Goal: Task Accomplishment & Management: Complete application form

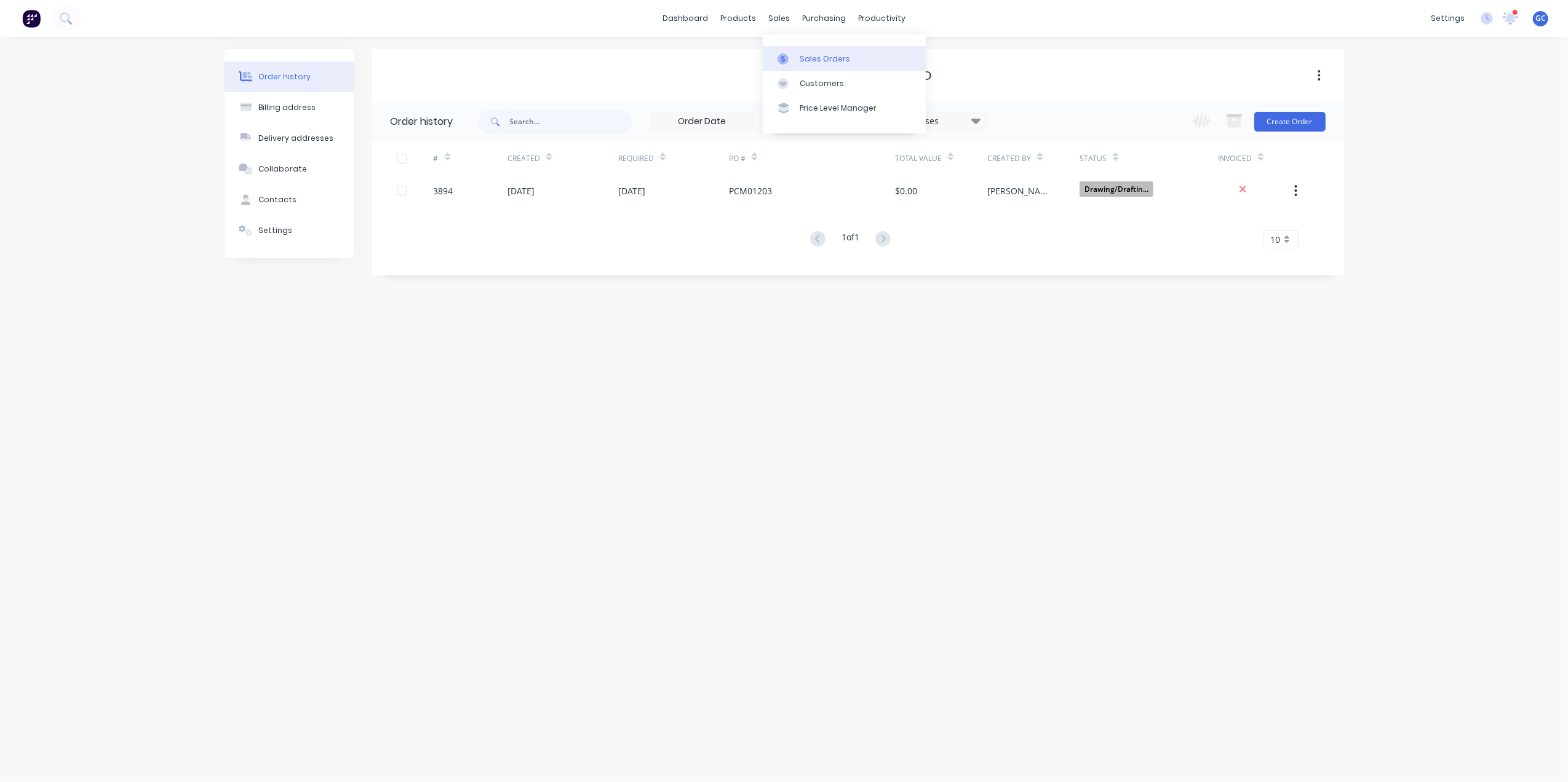
click at [832, 54] on div "Sales Orders" at bounding box center [825, 59] width 51 height 11
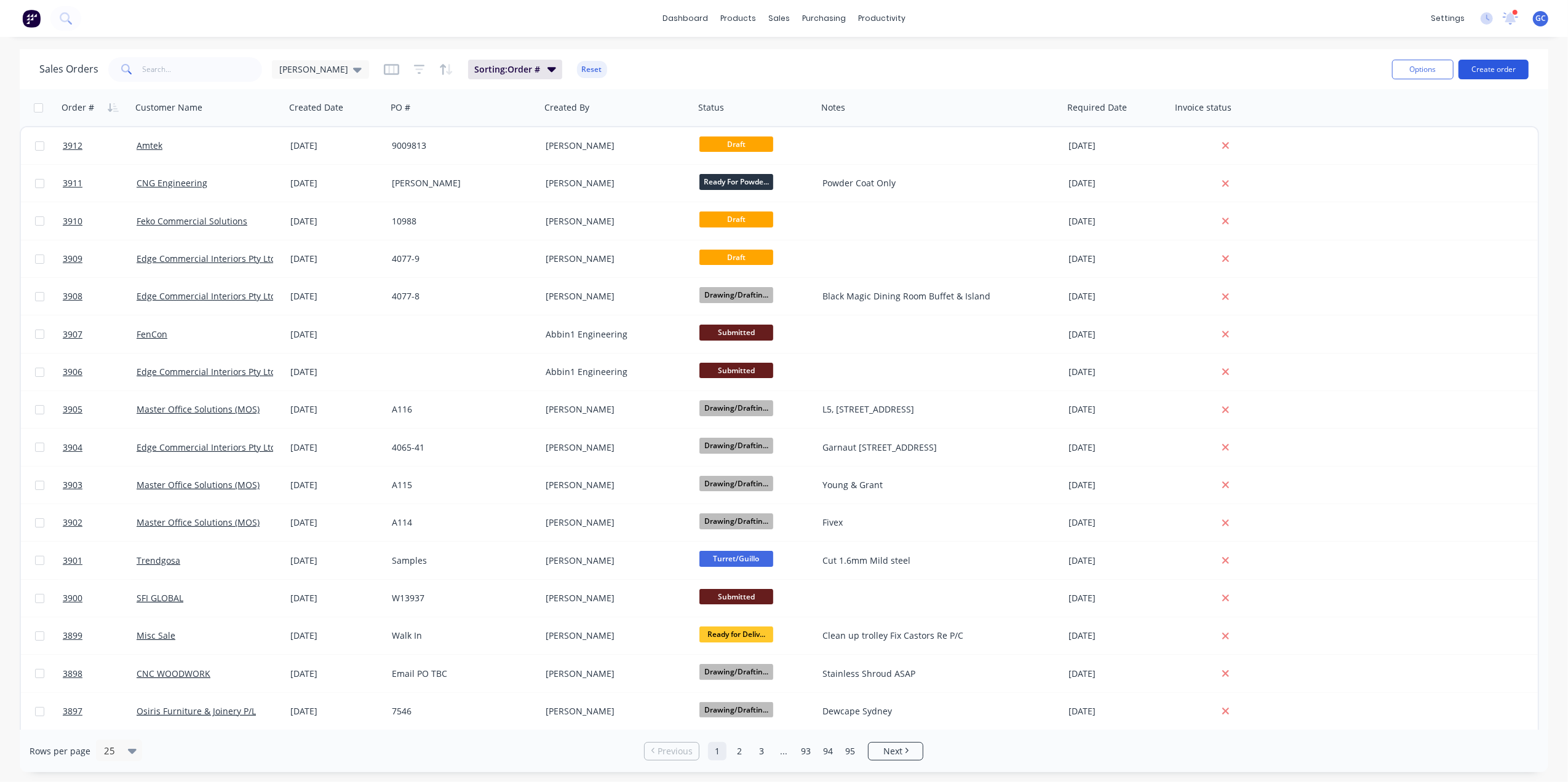
click at [1493, 67] on button "Create order" at bounding box center [1493, 70] width 70 height 20
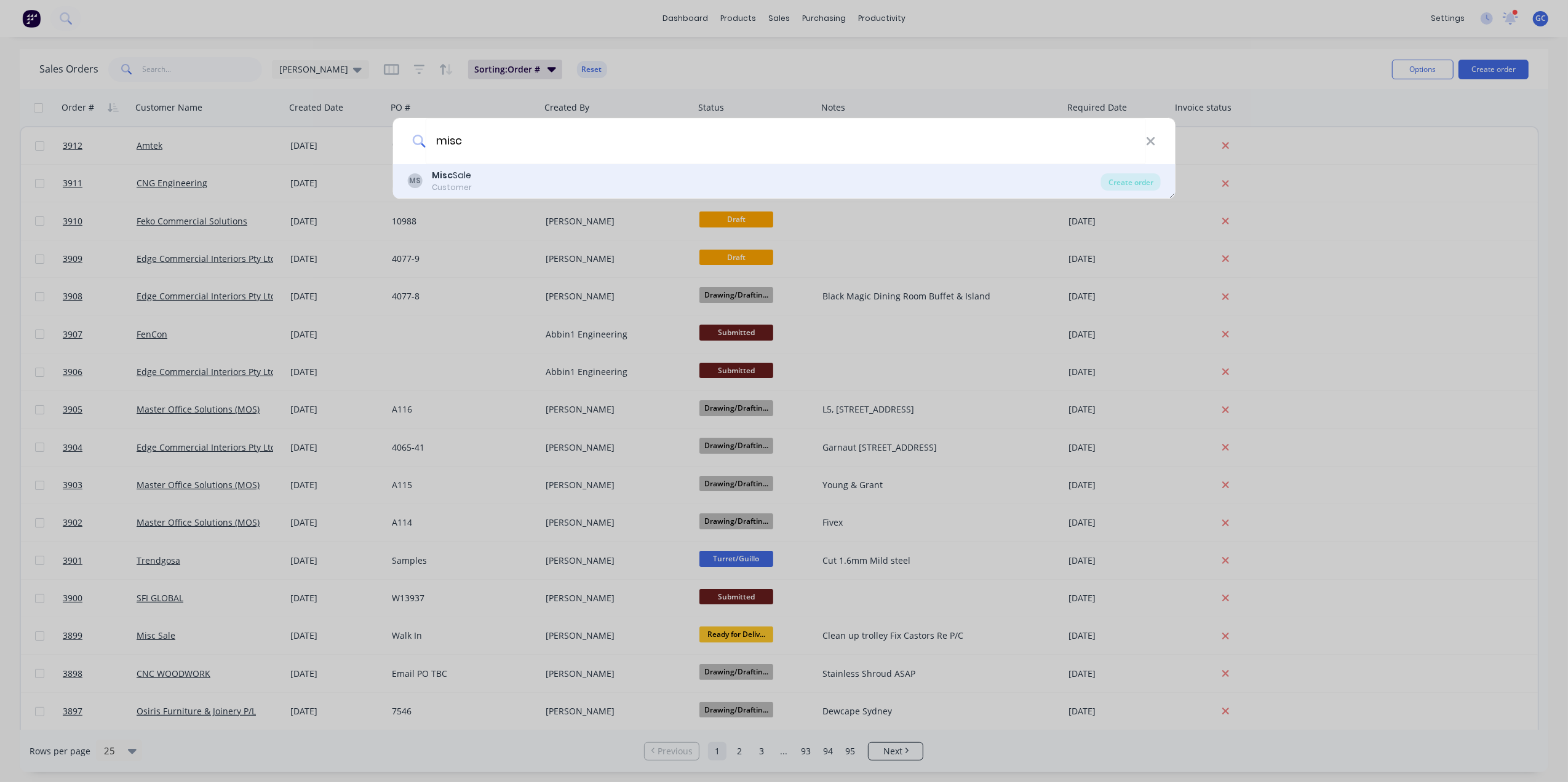
type input "misc"
click at [484, 173] on div "MS Misc Sale Customer" at bounding box center [754, 181] width 694 height 24
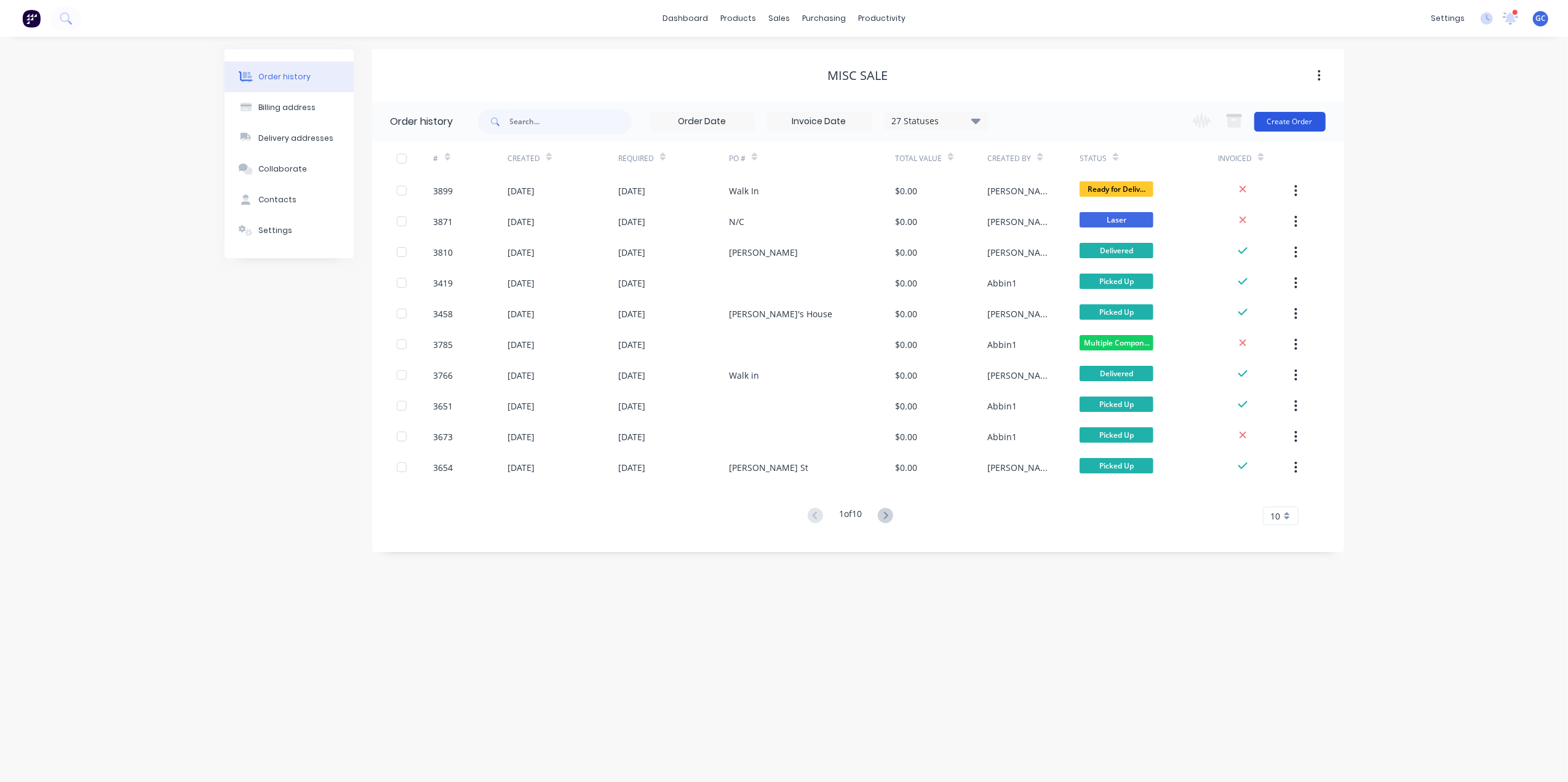
click at [1299, 118] on button "Create Order" at bounding box center [1290, 122] width 71 height 20
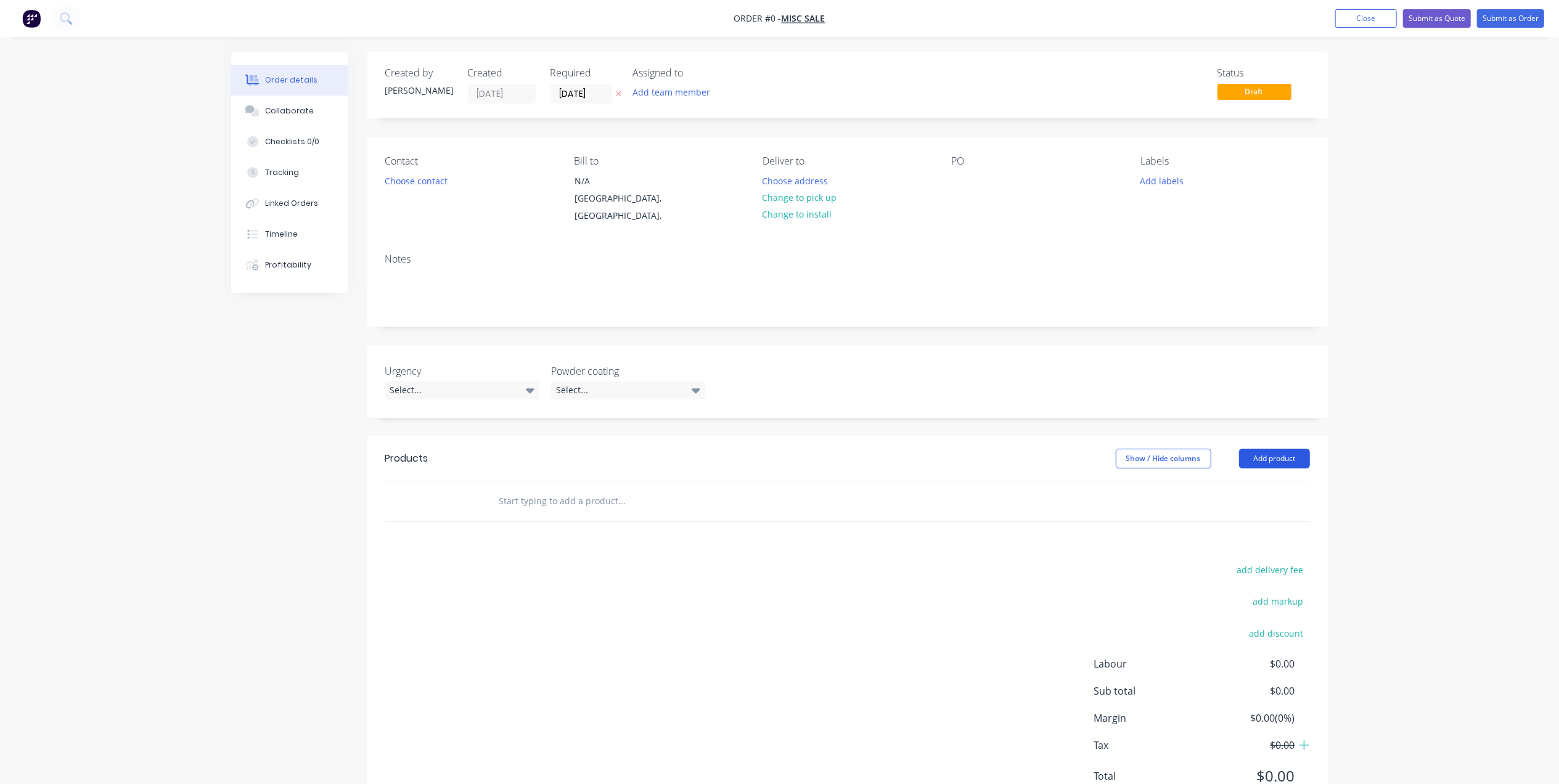
click at [1290, 449] on button "Add product" at bounding box center [1275, 459] width 71 height 20
click at [1241, 505] on div "Basic product" at bounding box center [1251, 514] width 95 height 18
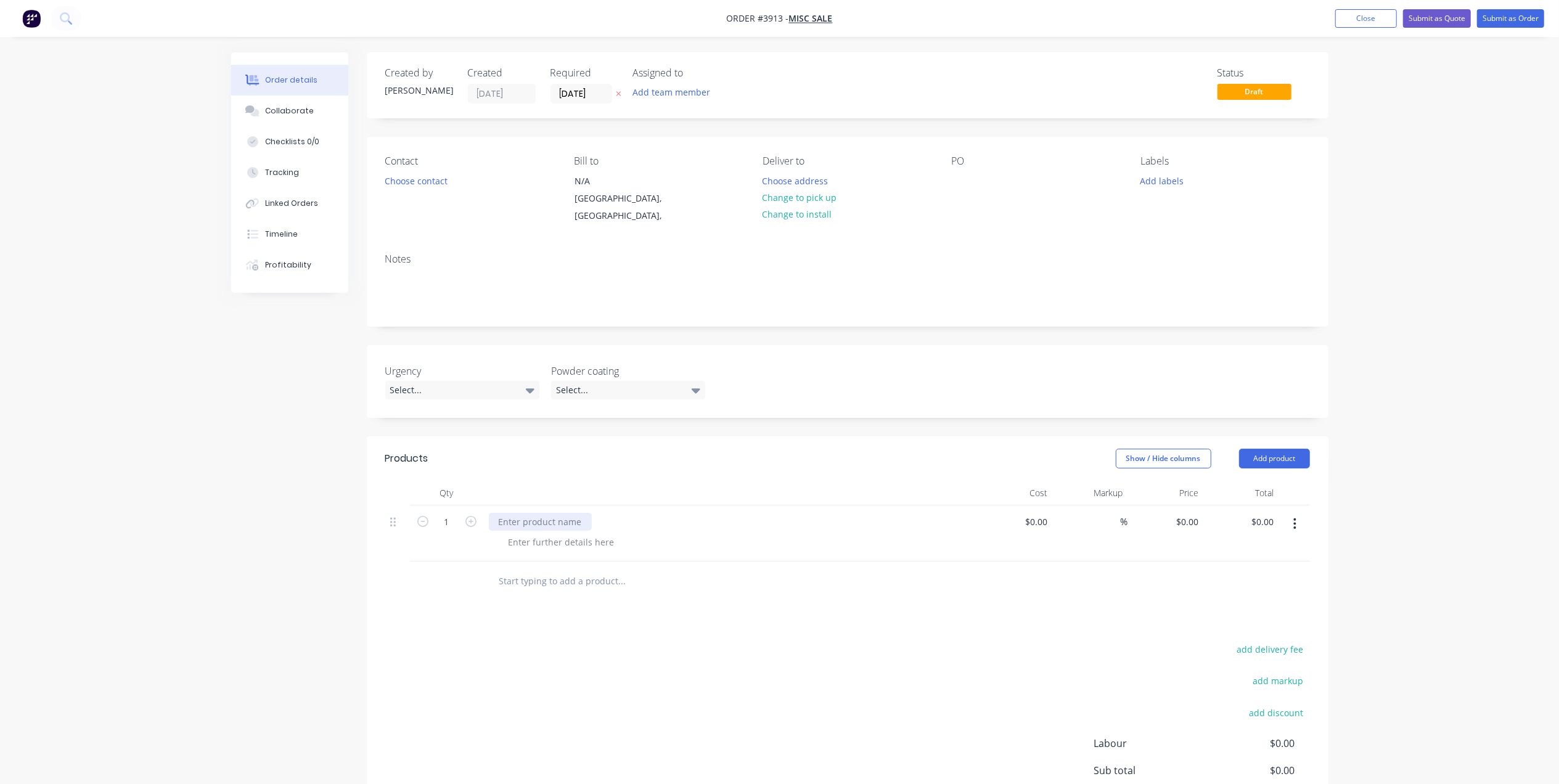
click at [544, 513] on div at bounding box center [540, 522] width 103 height 18
drag, startPoint x: 519, startPoint y: 509, endPoint x: 391, endPoint y: 511, distance: 128.0
click at [391, 511] on div "1 50 x 50 angle Cut and bent to suit sample $0.00 $0.00 % $0.00 $0.00 $0.00 $0.…" at bounding box center [847, 533] width 925 height 56
click at [533, 533] on div at bounding box center [561, 542] width 126 height 18
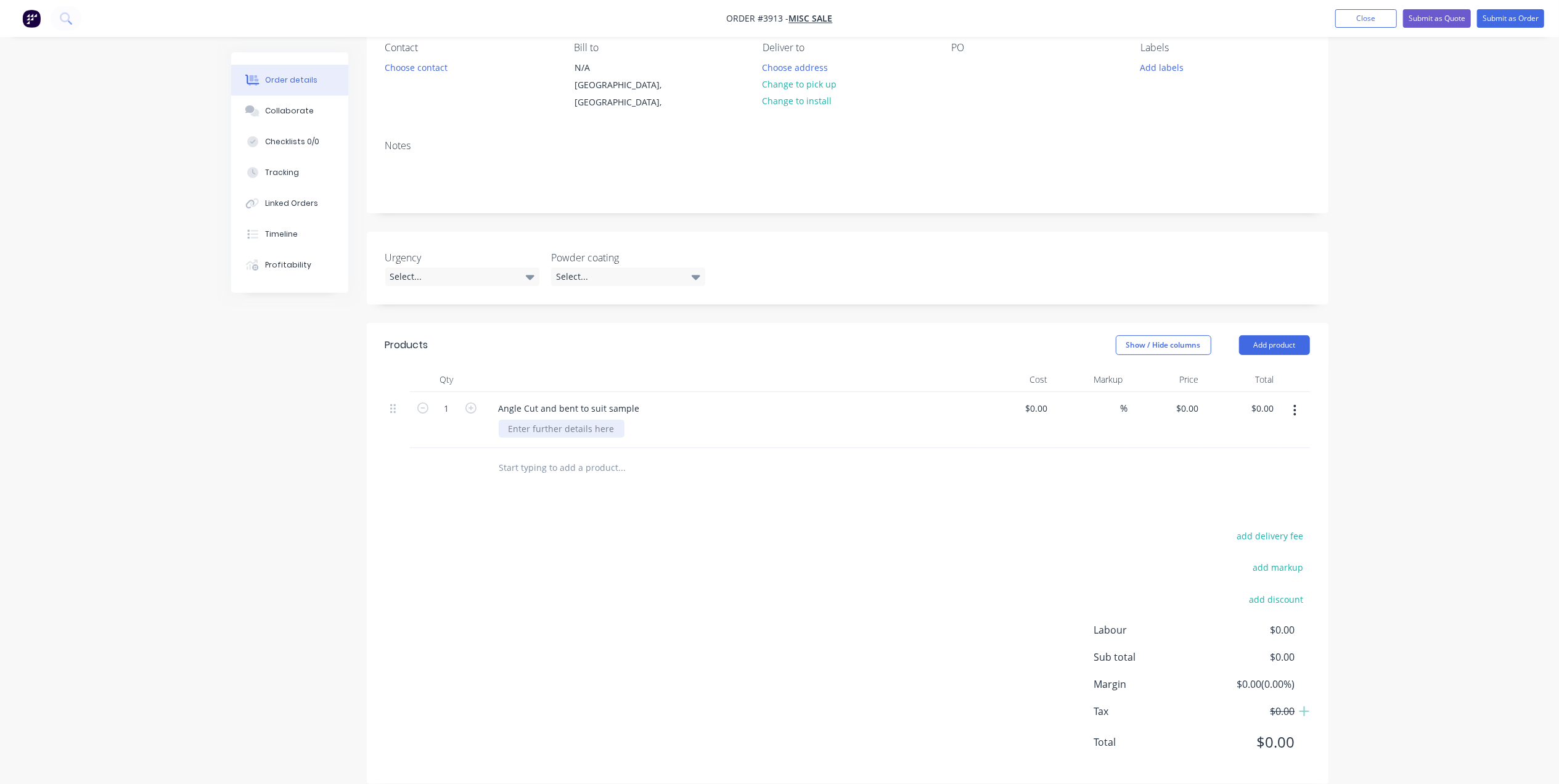
scroll to position [119, 0]
click at [583, 415] on div at bounding box center [561, 423] width 126 height 18
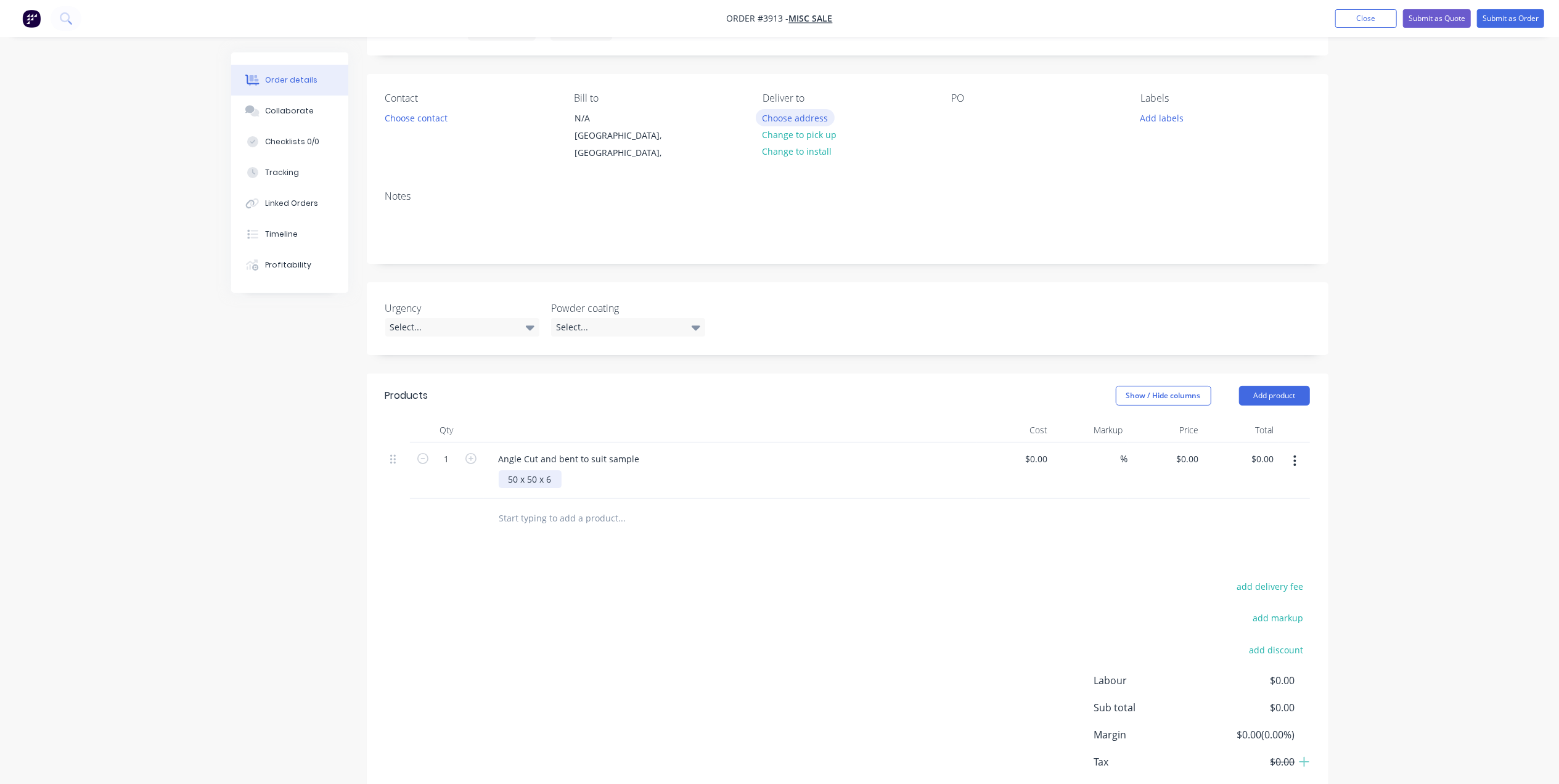
scroll to position [37, 0]
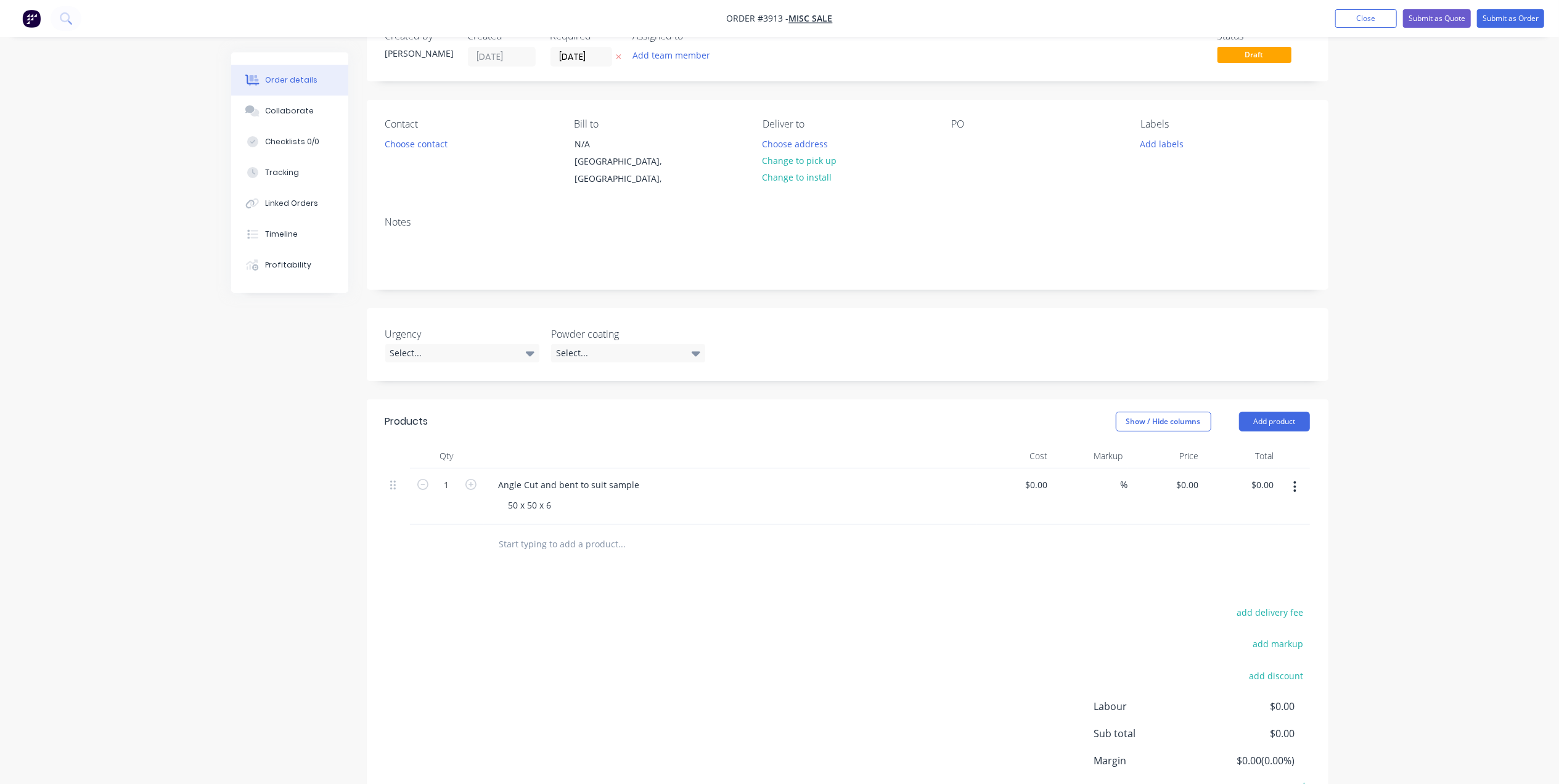
click at [979, 138] on div "PO" at bounding box center [1036, 153] width 169 height 70
click at [960, 151] on div at bounding box center [962, 144] width 20 height 18
click at [703, 53] on button "Add team member" at bounding box center [671, 55] width 90 height 17
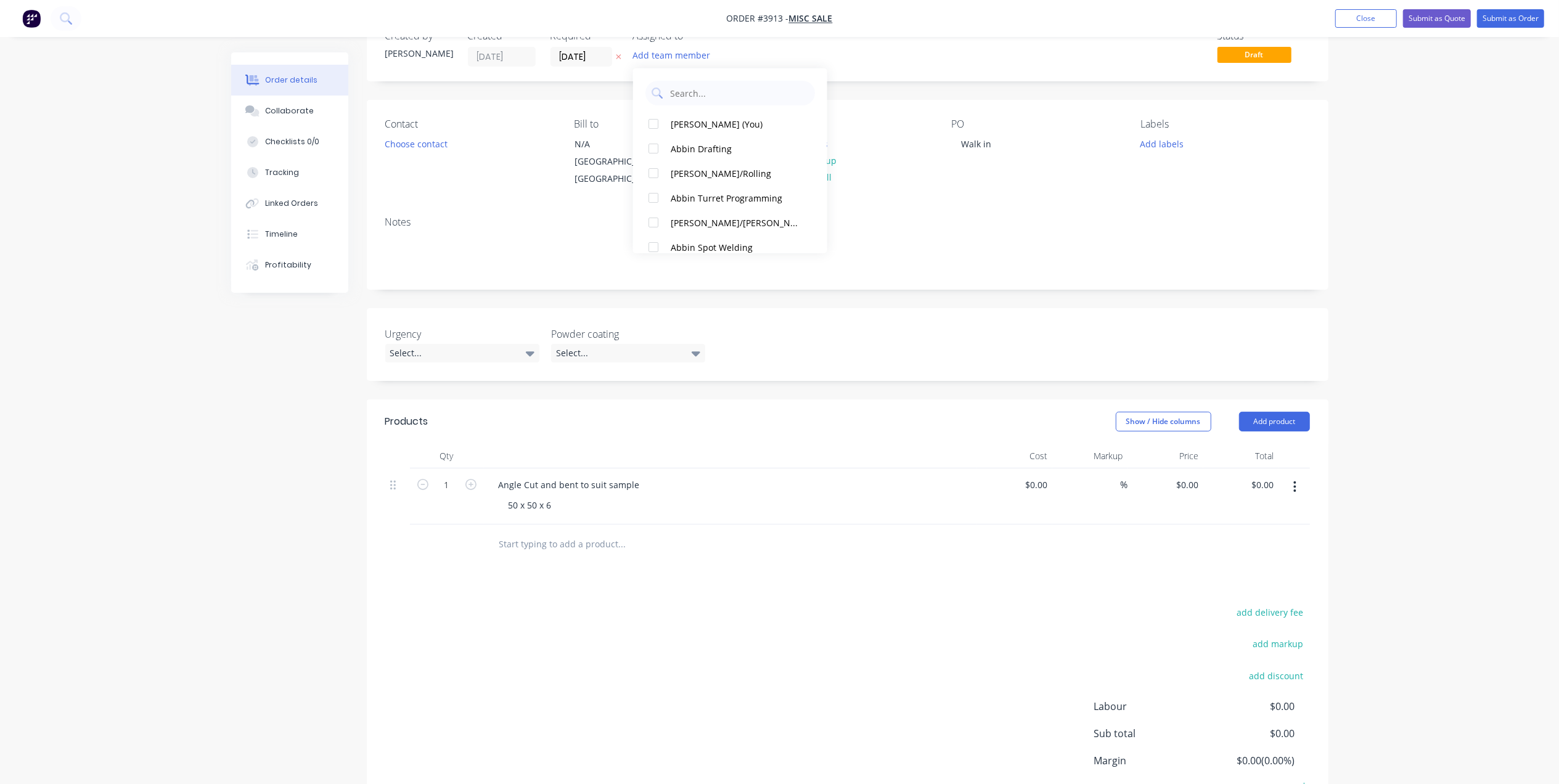
click at [720, 109] on div "[PERSON_NAME] (You) [PERSON_NAME] Drafting [PERSON_NAME]/Rolling Abbin Turret P…" at bounding box center [731, 161] width 194 height 185
click at [718, 114] on button "[PERSON_NAME] (You)" at bounding box center [731, 124] width 194 height 25
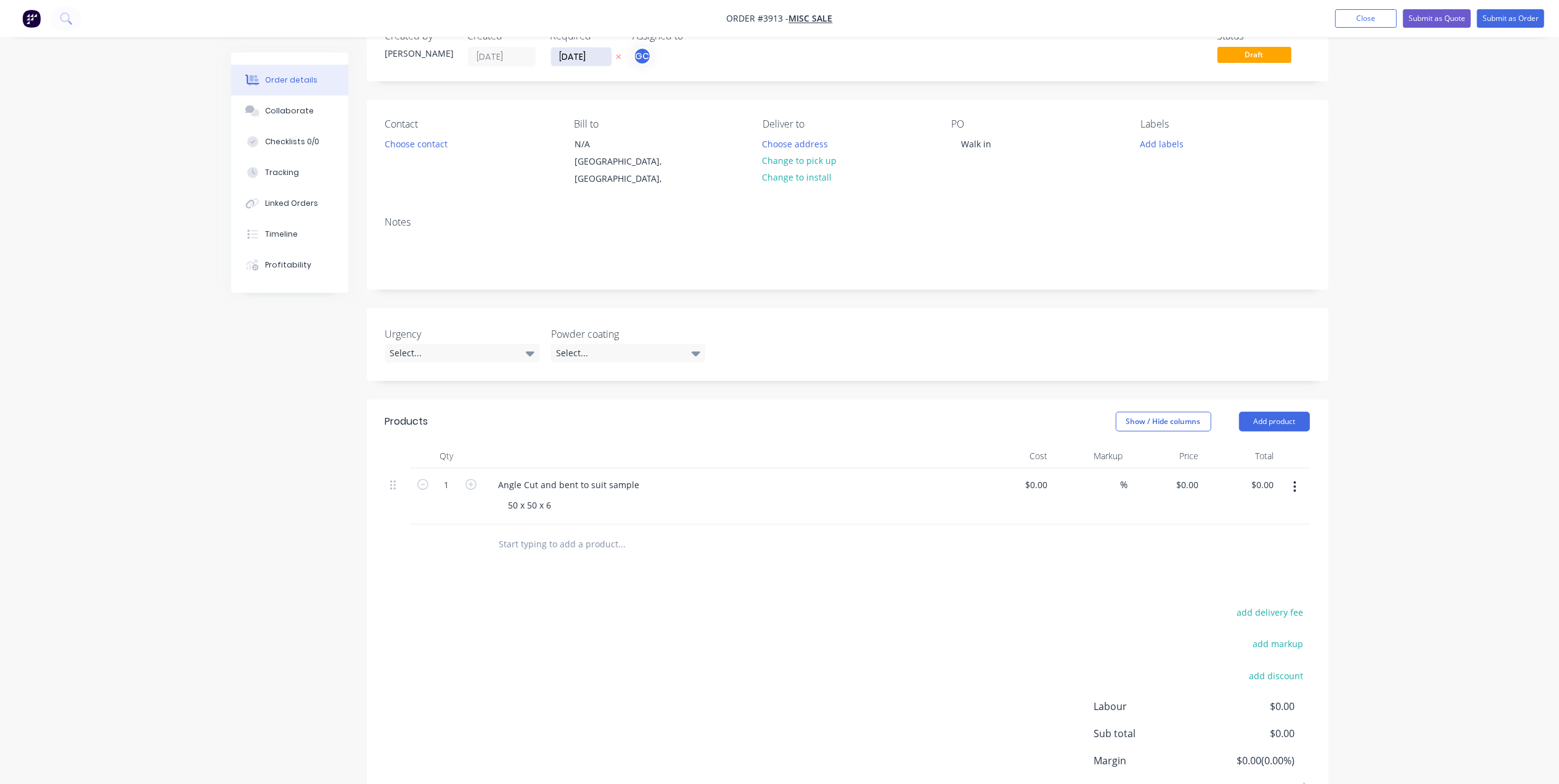
click at [580, 61] on input "[DATE]" at bounding box center [582, 57] width 61 height 18
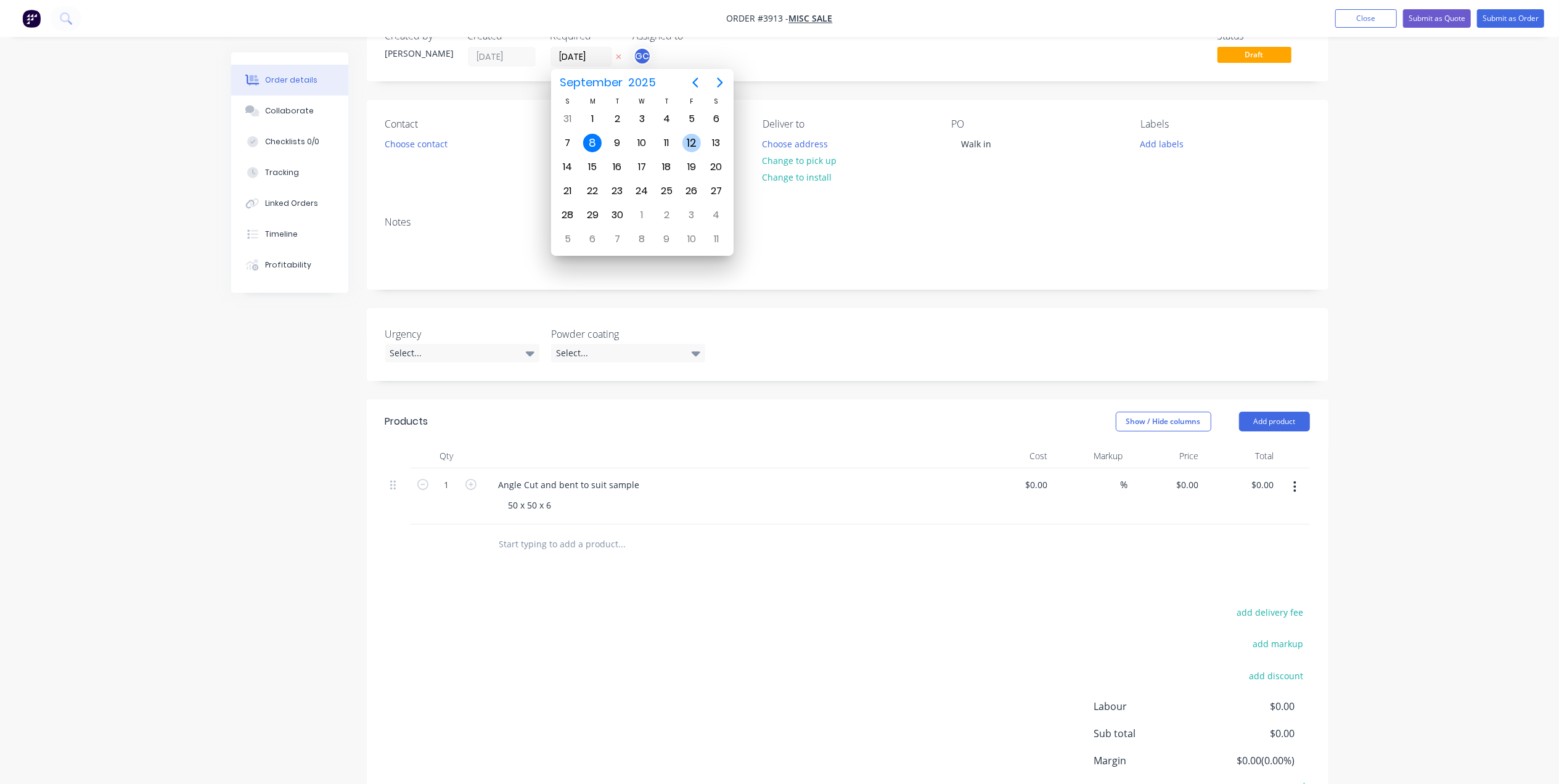
click at [693, 142] on div "12" at bounding box center [692, 143] width 18 height 18
type input "[DATE]"
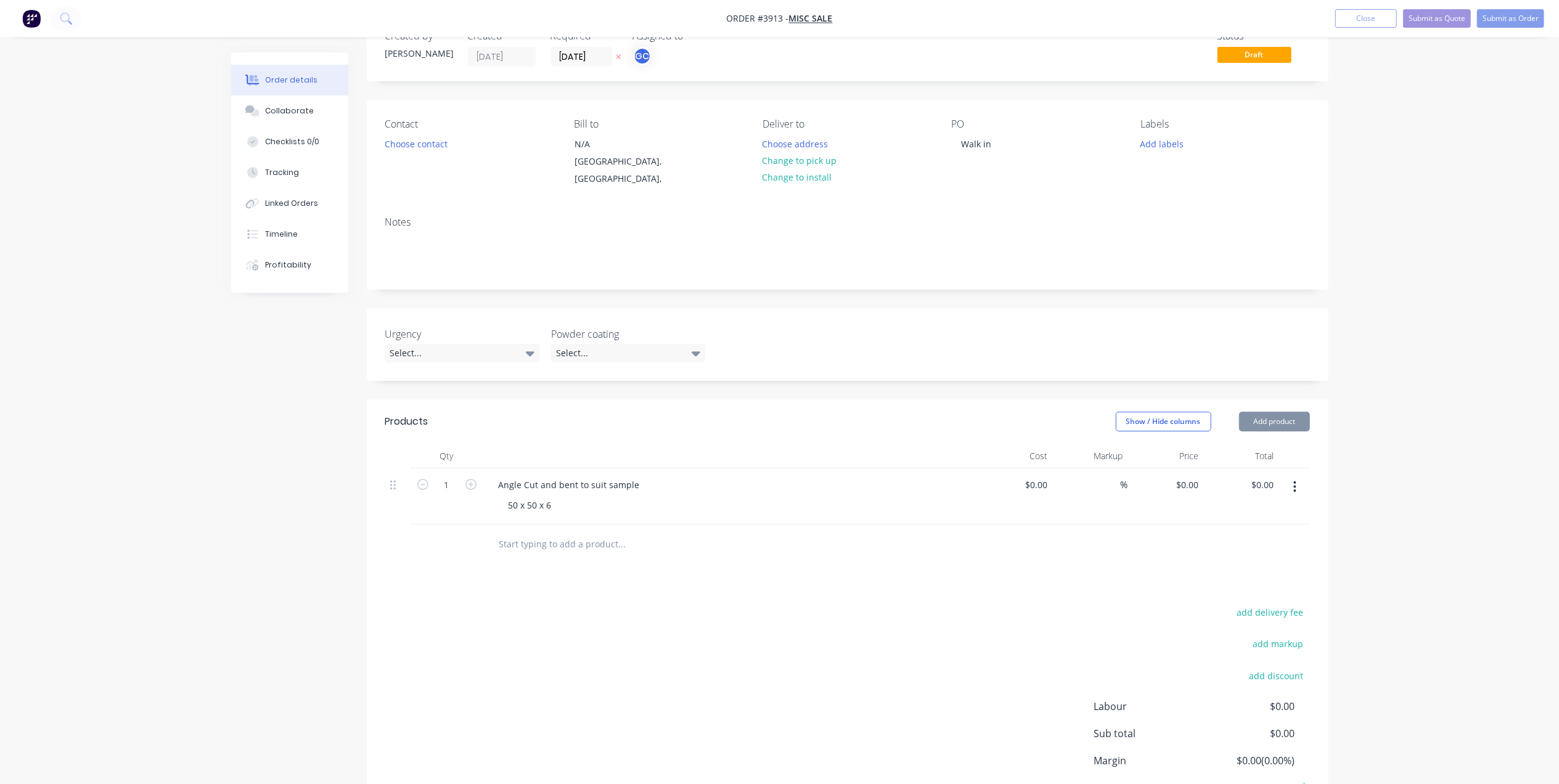
click at [1155, 216] on div "Notes" at bounding box center [847, 221] width 925 height 11
click at [1184, 133] on div "Labels Add labels" at bounding box center [1224, 153] width 169 height 70
click at [1179, 138] on button "Add labels" at bounding box center [1162, 143] width 57 height 17
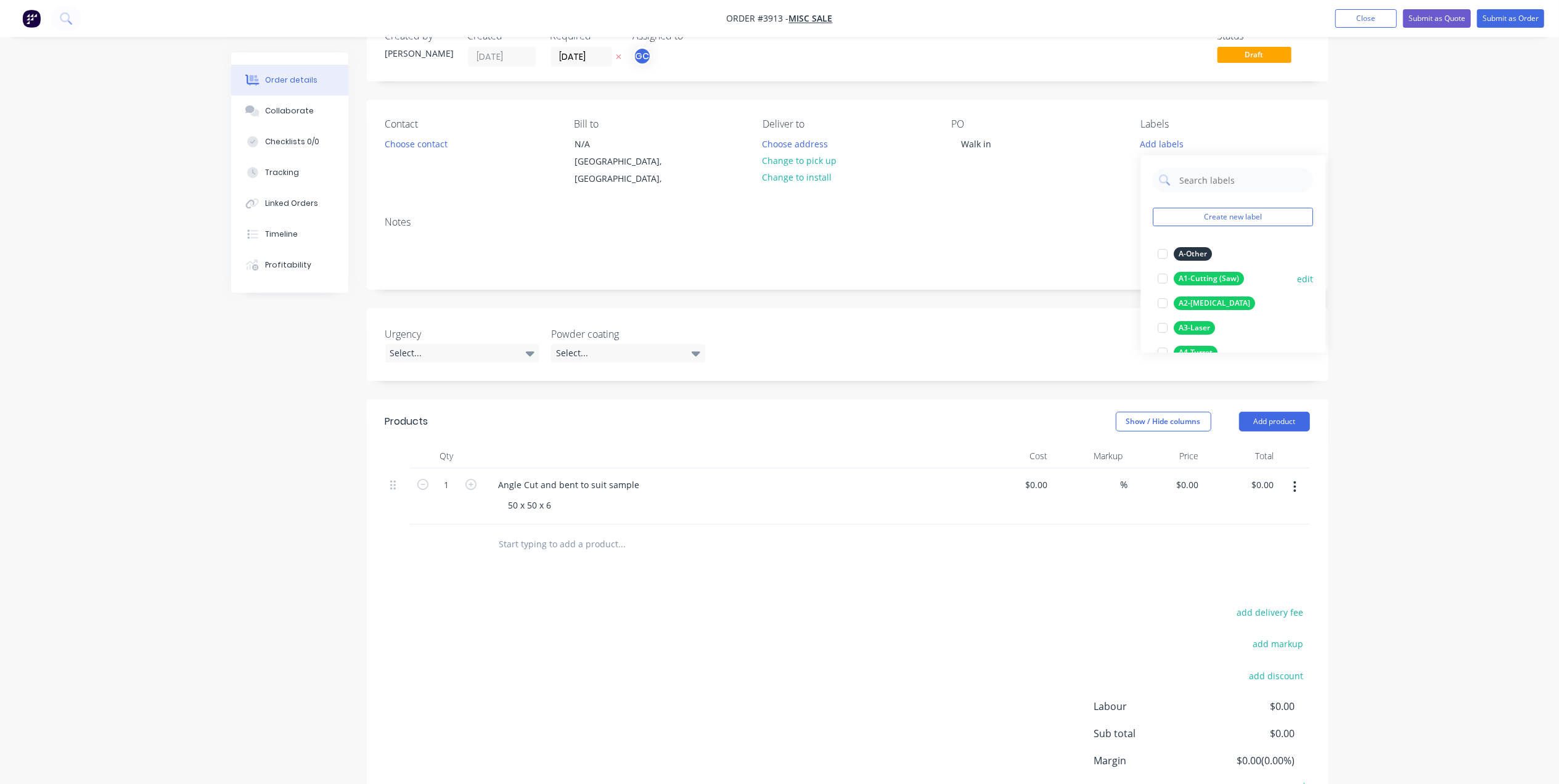
click at [1228, 278] on div "A1-Cutting (Saw)" at bounding box center [1209, 278] width 71 height 14
click at [1209, 259] on div "A7-Bending" at bounding box center [1199, 257] width 51 height 14
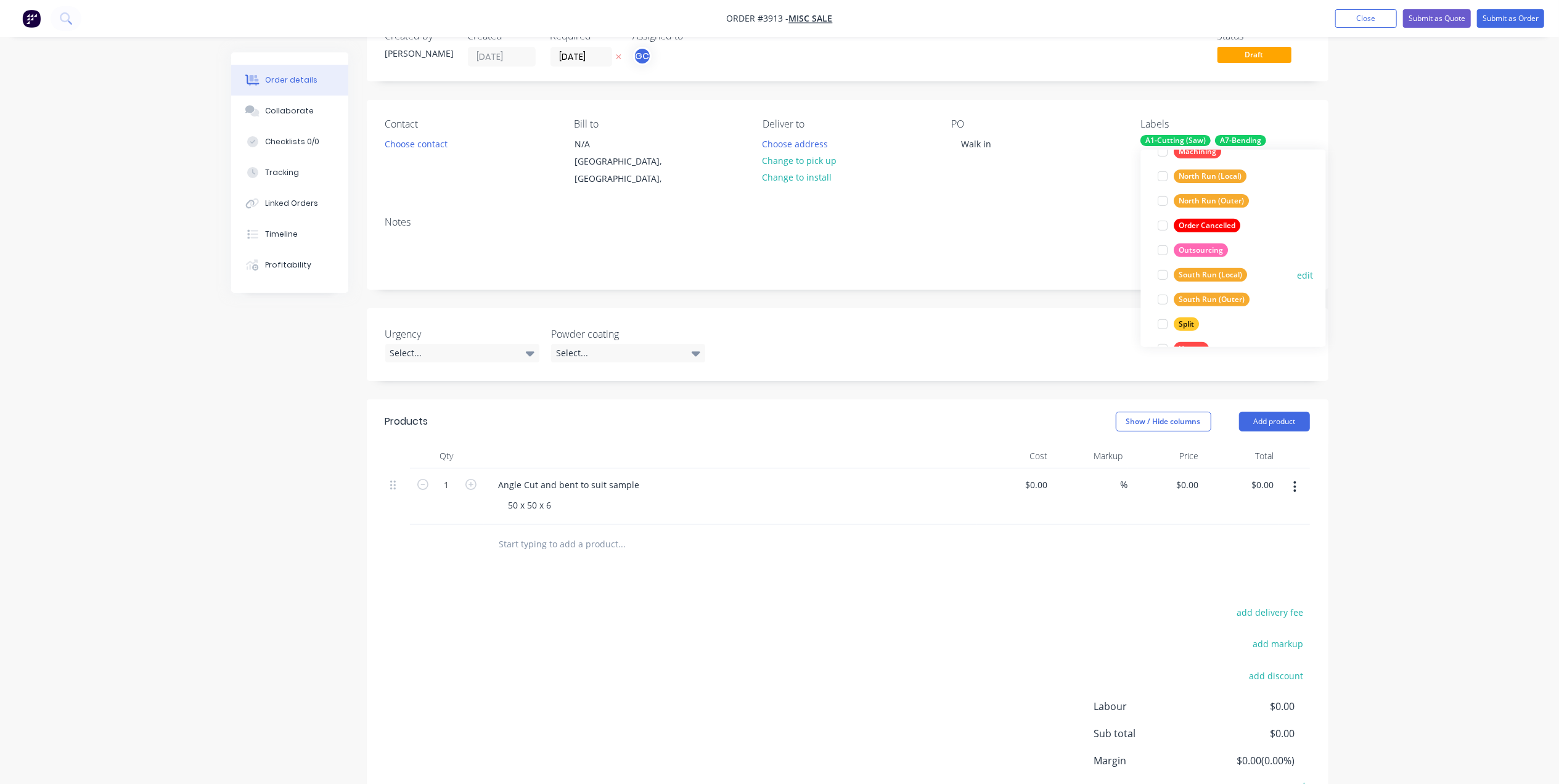
scroll to position [567, 0]
click at [1200, 323] on div "Urgent" at bounding box center [1192, 322] width 35 height 14
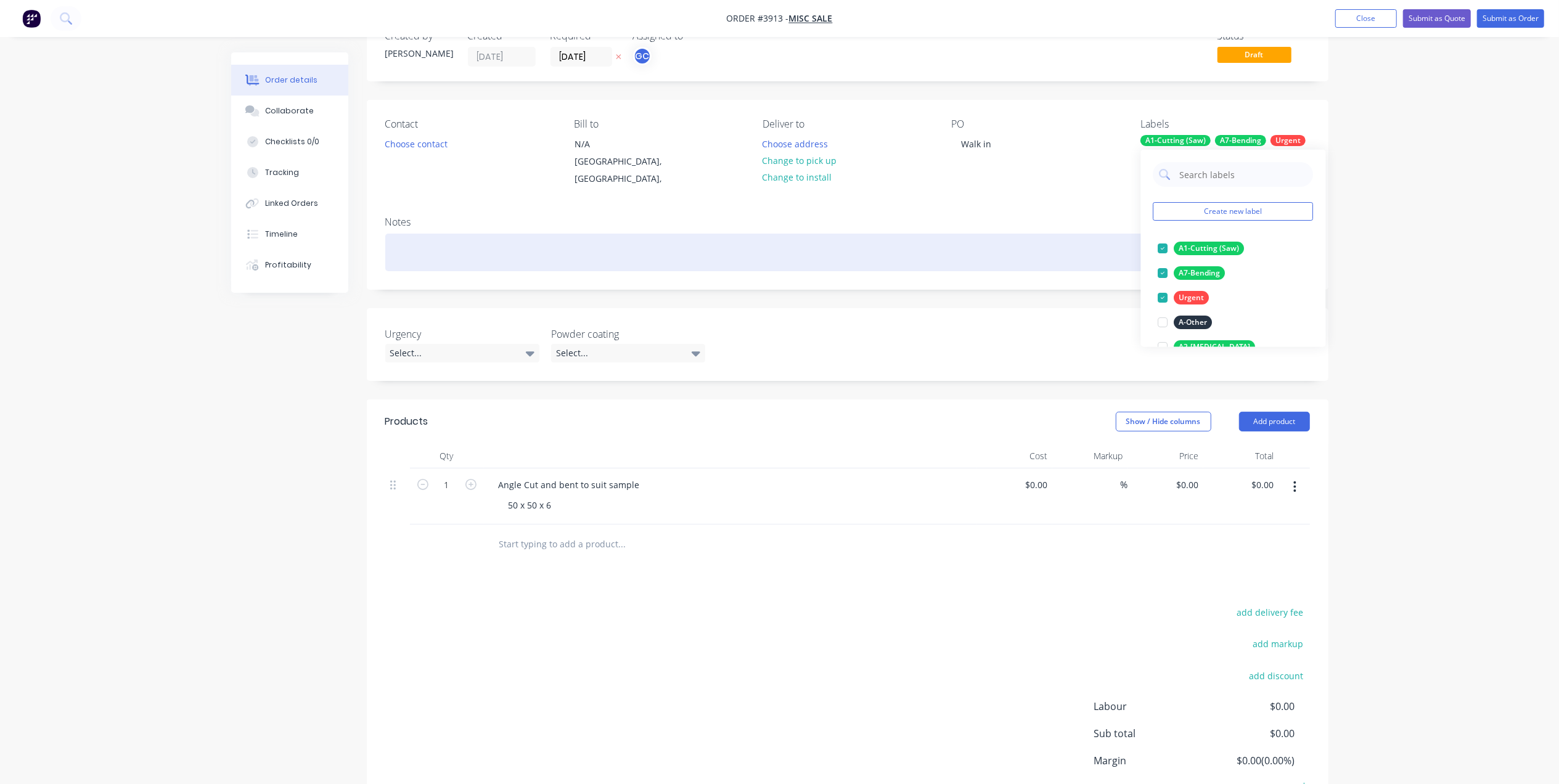
click at [1024, 245] on div at bounding box center [847, 252] width 925 height 38
click at [483, 237] on div at bounding box center [847, 252] width 925 height 38
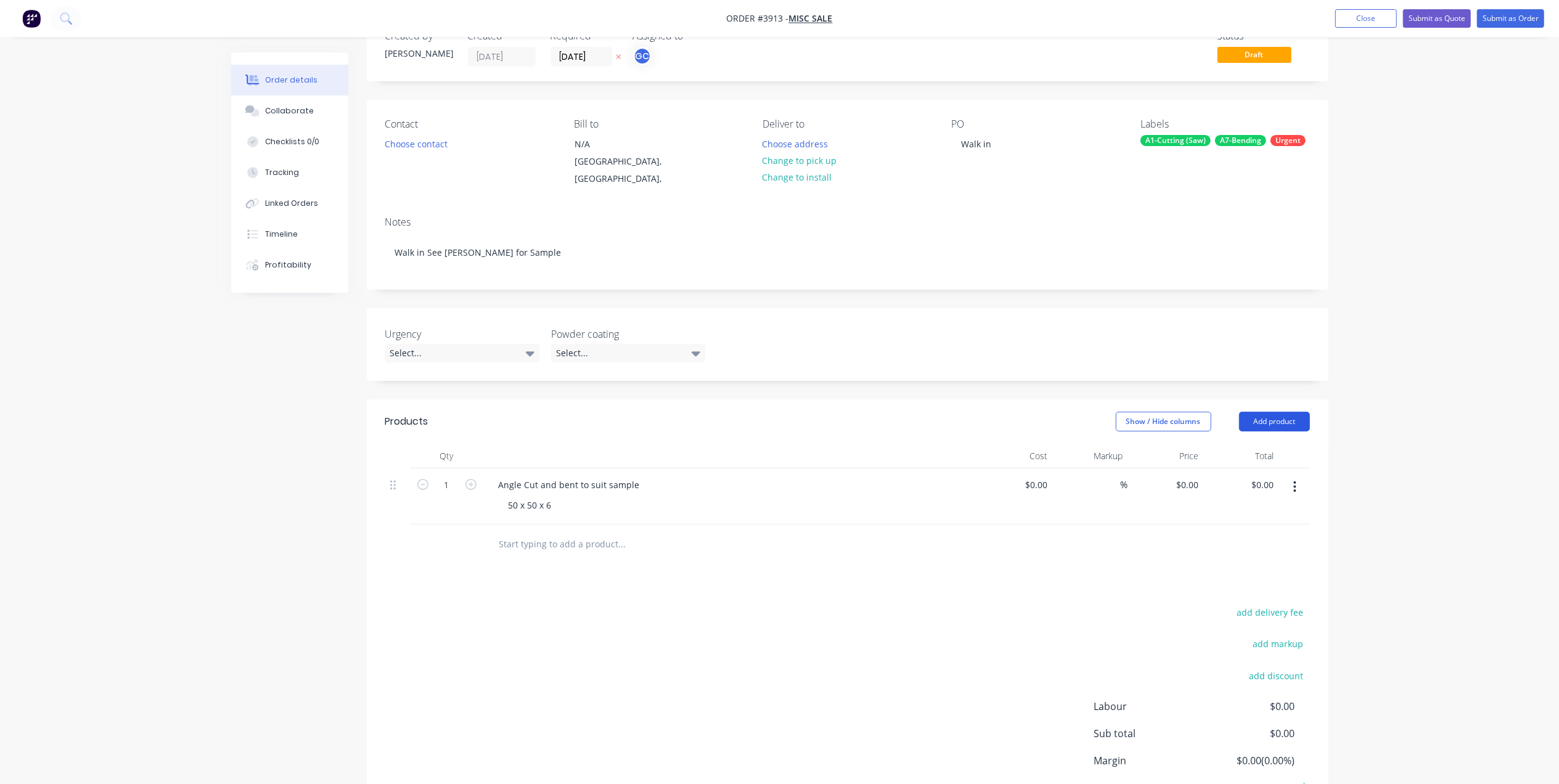
click at [1278, 412] on button "Add product" at bounding box center [1275, 422] width 71 height 20
click at [1253, 469] on div "Basic product" at bounding box center [1251, 478] width 95 height 18
click at [548, 532] on div at bounding box center [540, 541] width 103 height 18
click at [558, 554] on div at bounding box center [561, 561] width 126 height 18
click at [671, 660] on div "add delivery fee add markup add discount Labour $0.00 Sub total $0.00 Margin $0…" at bounding box center [847, 779] width 925 height 238
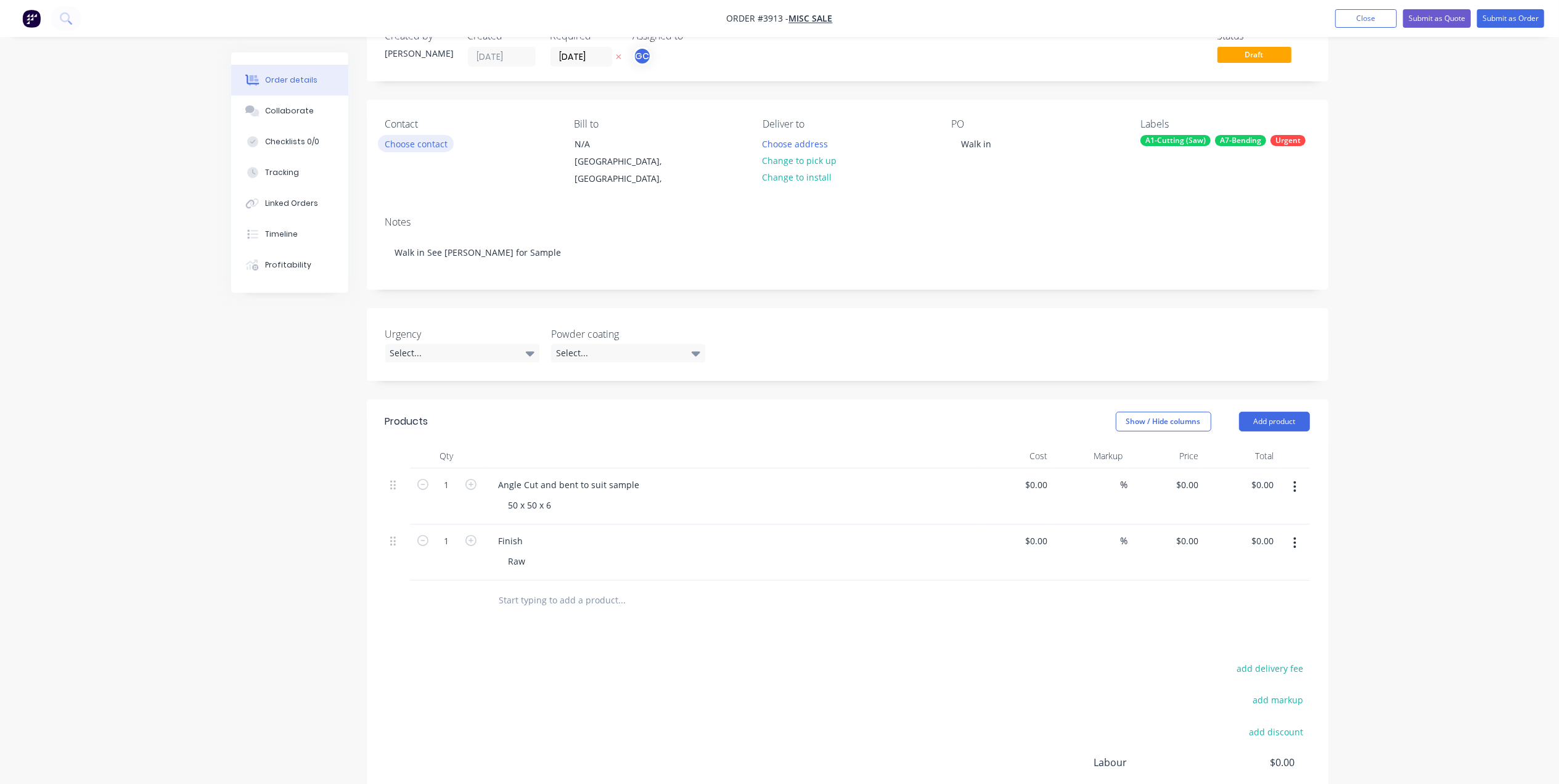
click at [436, 136] on button "Choose contact" at bounding box center [416, 143] width 76 height 17
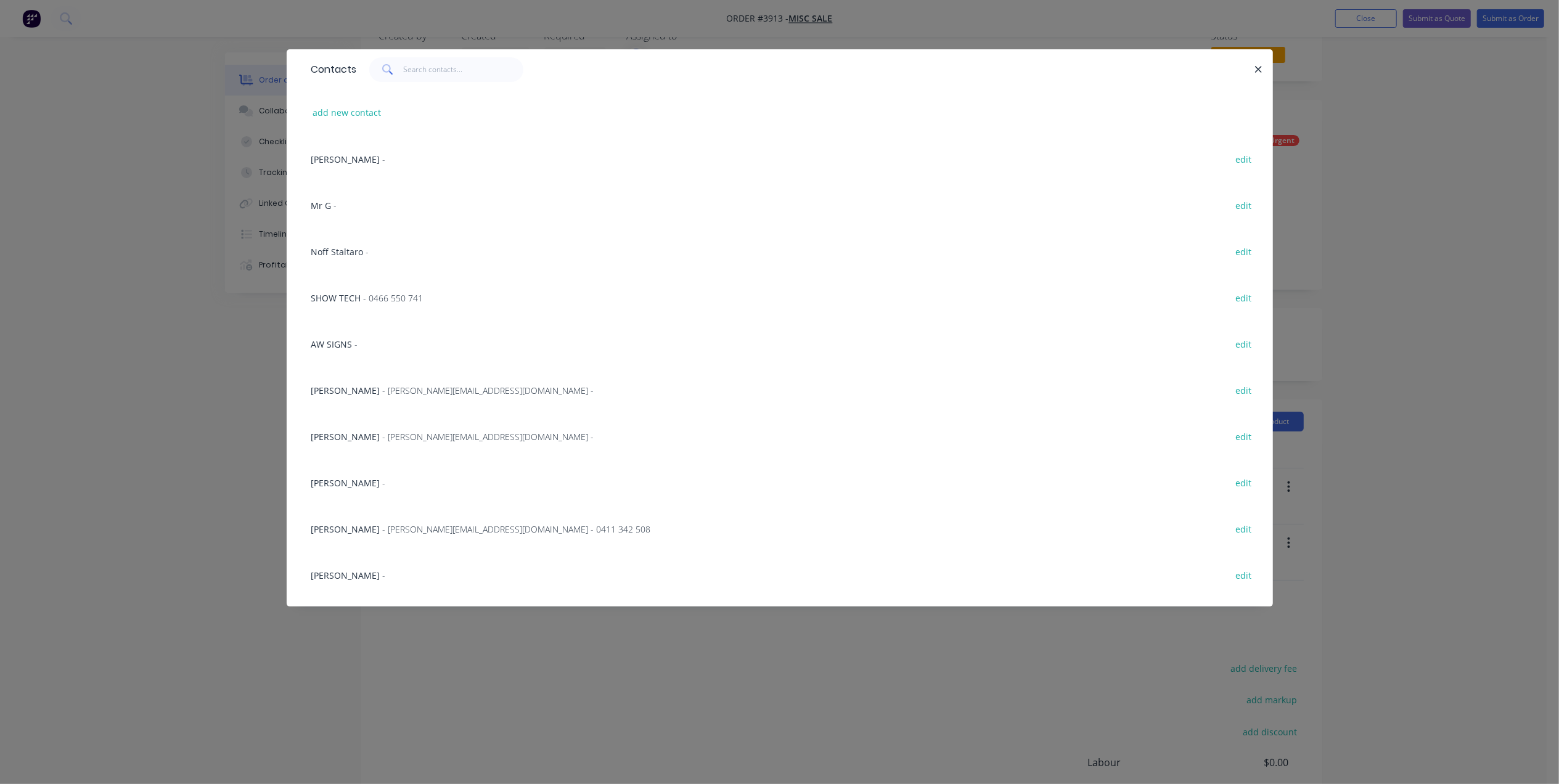
click at [548, 679] on div "Contacts add new contact [PERSON_NAME] - edit Mr G - edit [PERSON_NAME] - edit …" at bounding box center [779, 392] width 1559 height 784
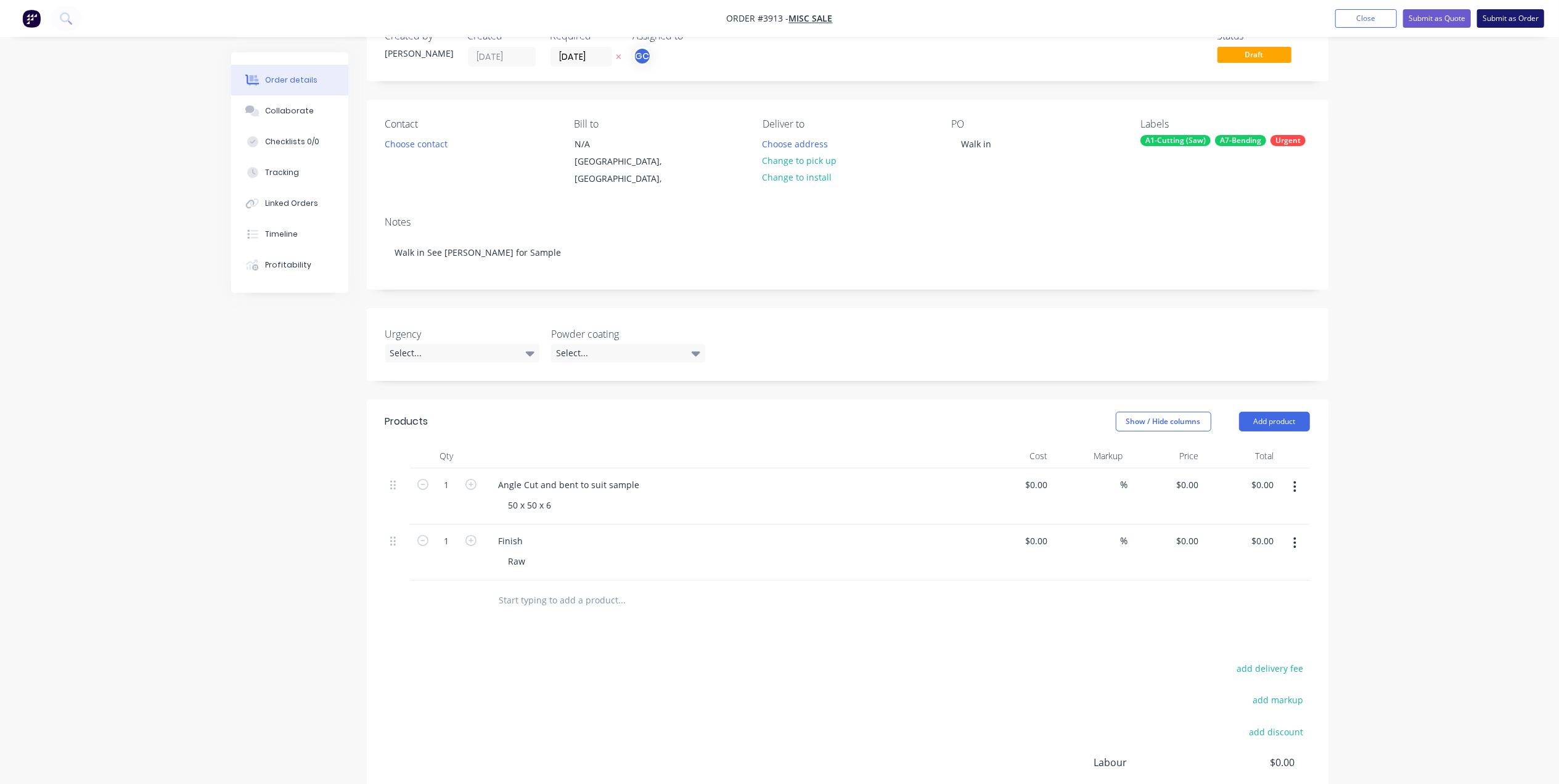
click at [1510, 13] on button "Submit as Order" at bounding box center [1510, 18] width 68 height 18
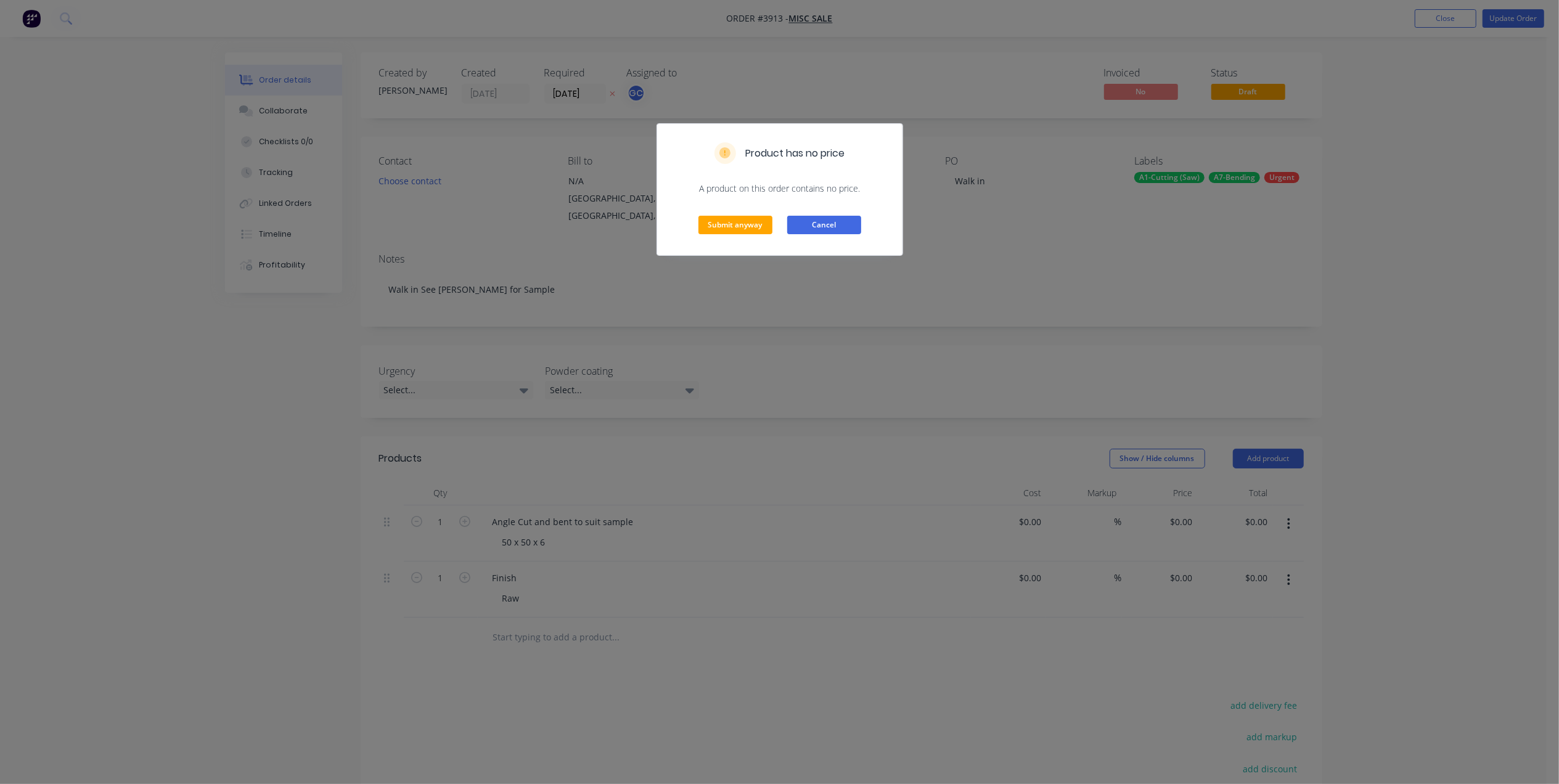
click at [792, 225] on button "Cancel" at bounding box center [825, 224] width 74 height 18
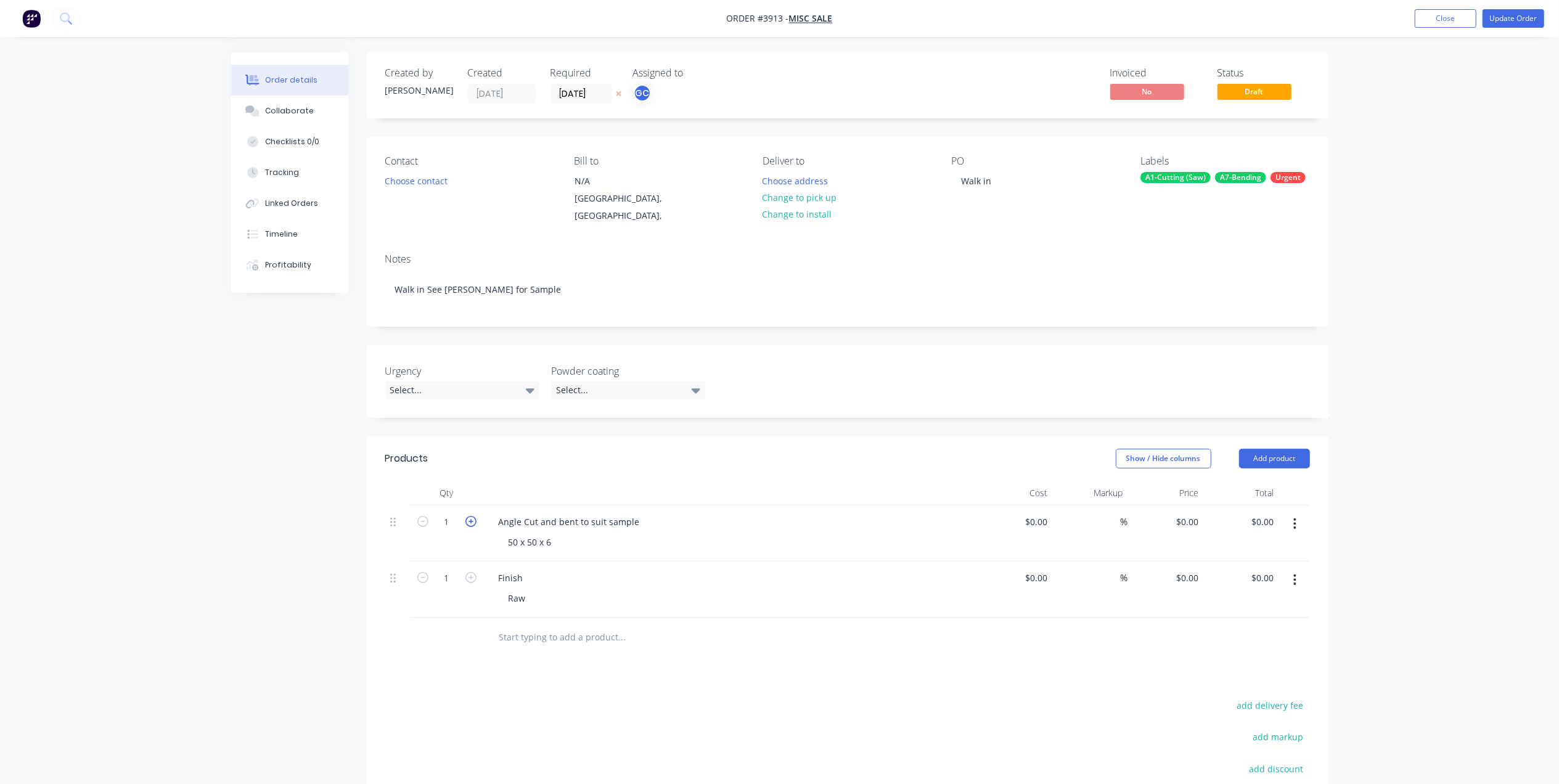
click at [466, 516] on icon "button" at bounding box center [471, 521] width 11 height 11
type input "2"
click at [1528, 8] on nav "Order #3913 - Misc Sale Add product Close Update Order" at bounding box center [779, 18] width 1559 height 37
click at [1516, 21] on button "Update Order" at bounding box center [1513, 18] width 61 height 18
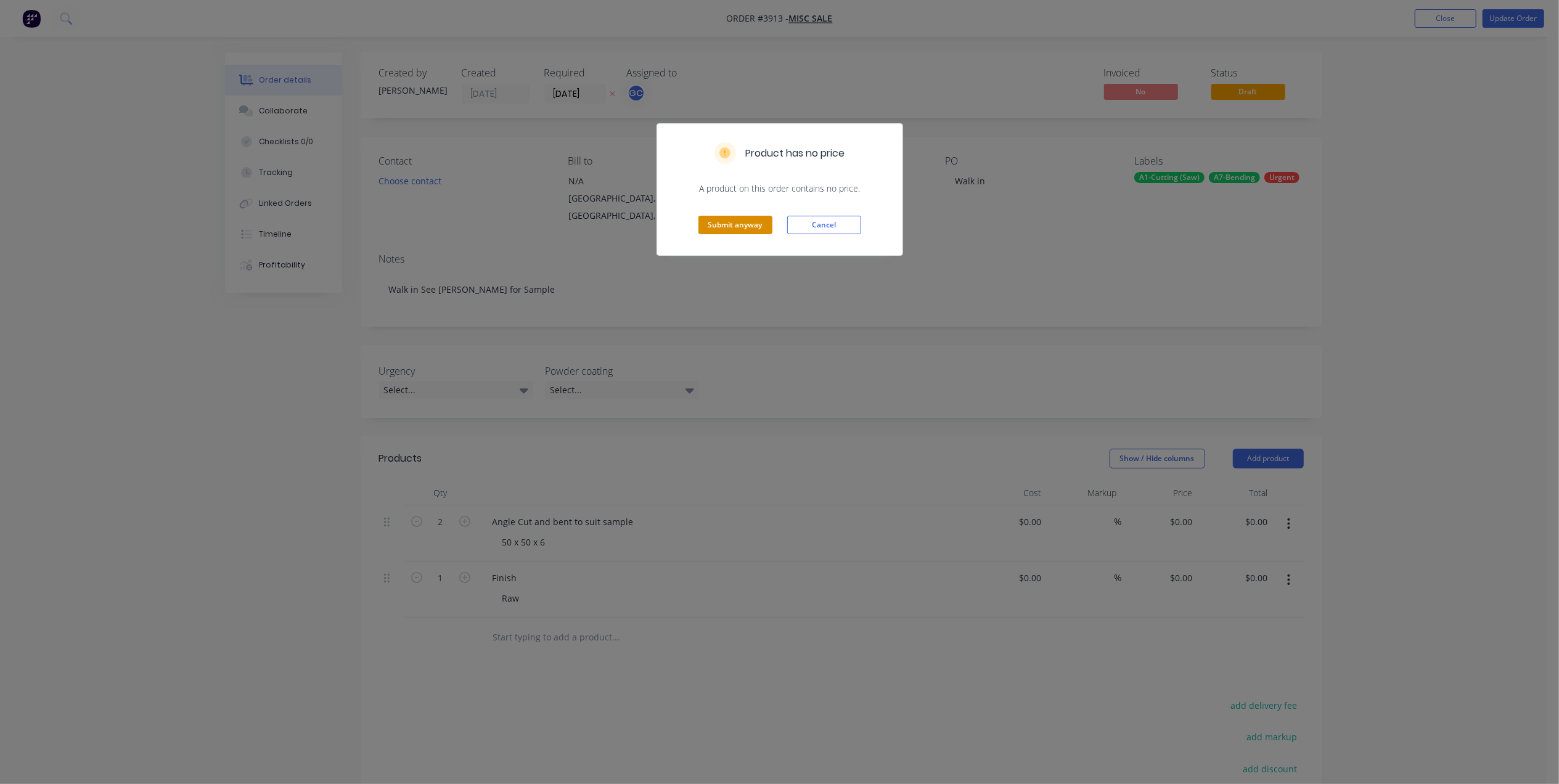
click at [749, 224] on button "Submit anyway" at bounding box center [736, 224] width 74 height 18
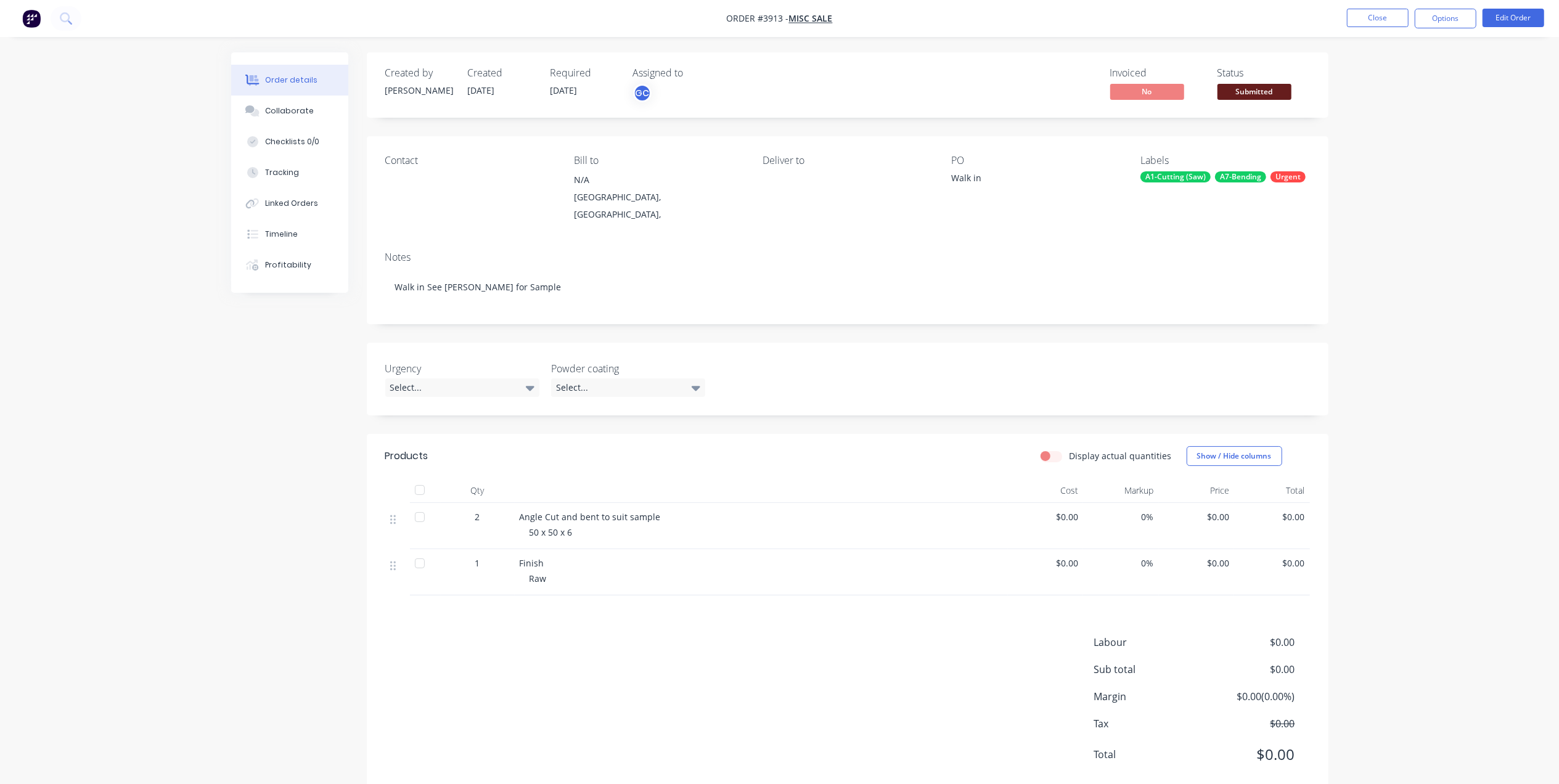
click at [1249, 91] on span "Submitted" at bounding box center [1255, 92] width 74 height 15
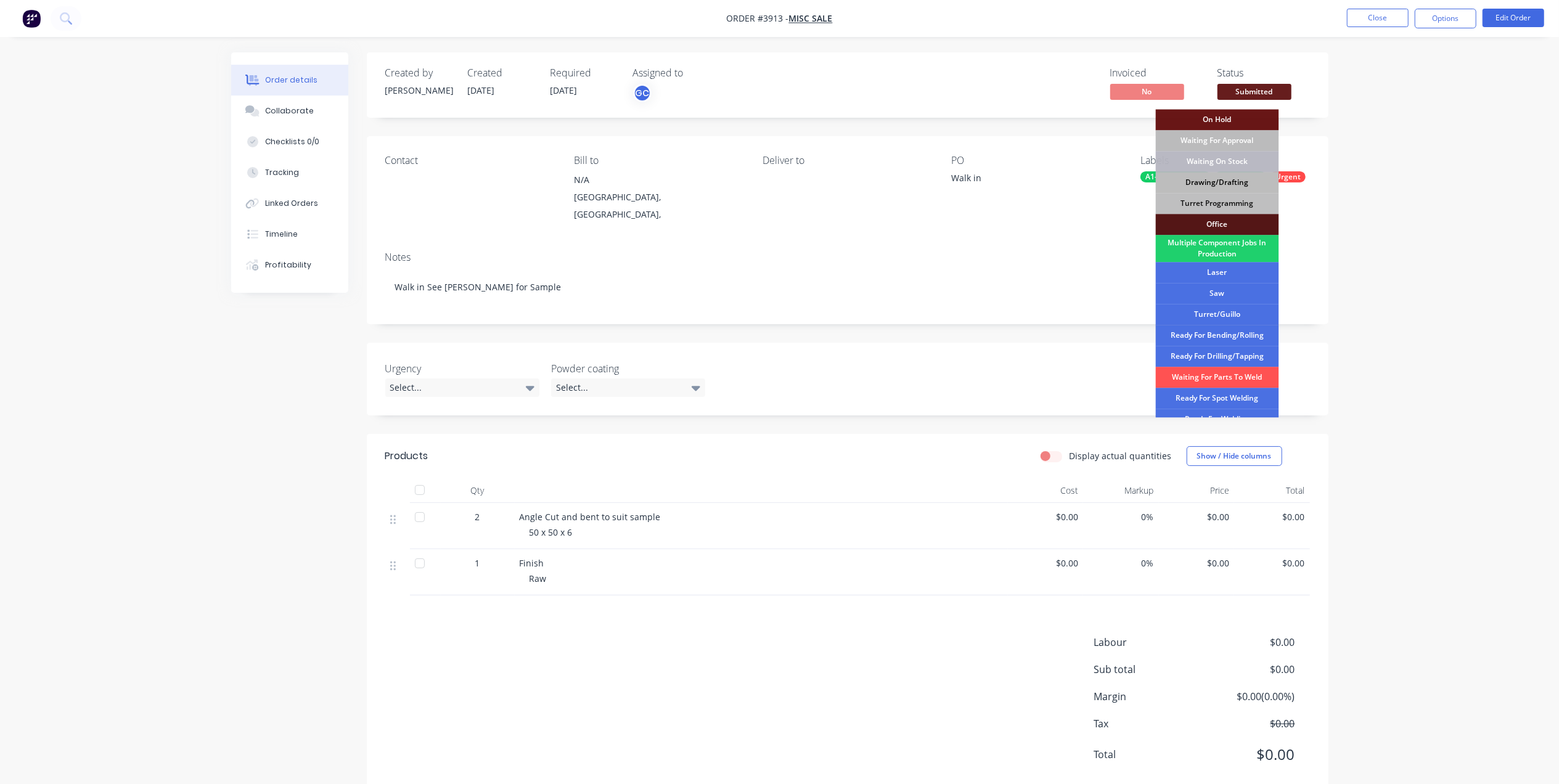
click at [1238, 186] on div "Drawing/Drafting" at bounding box center [1218, 183] width 124 height 21
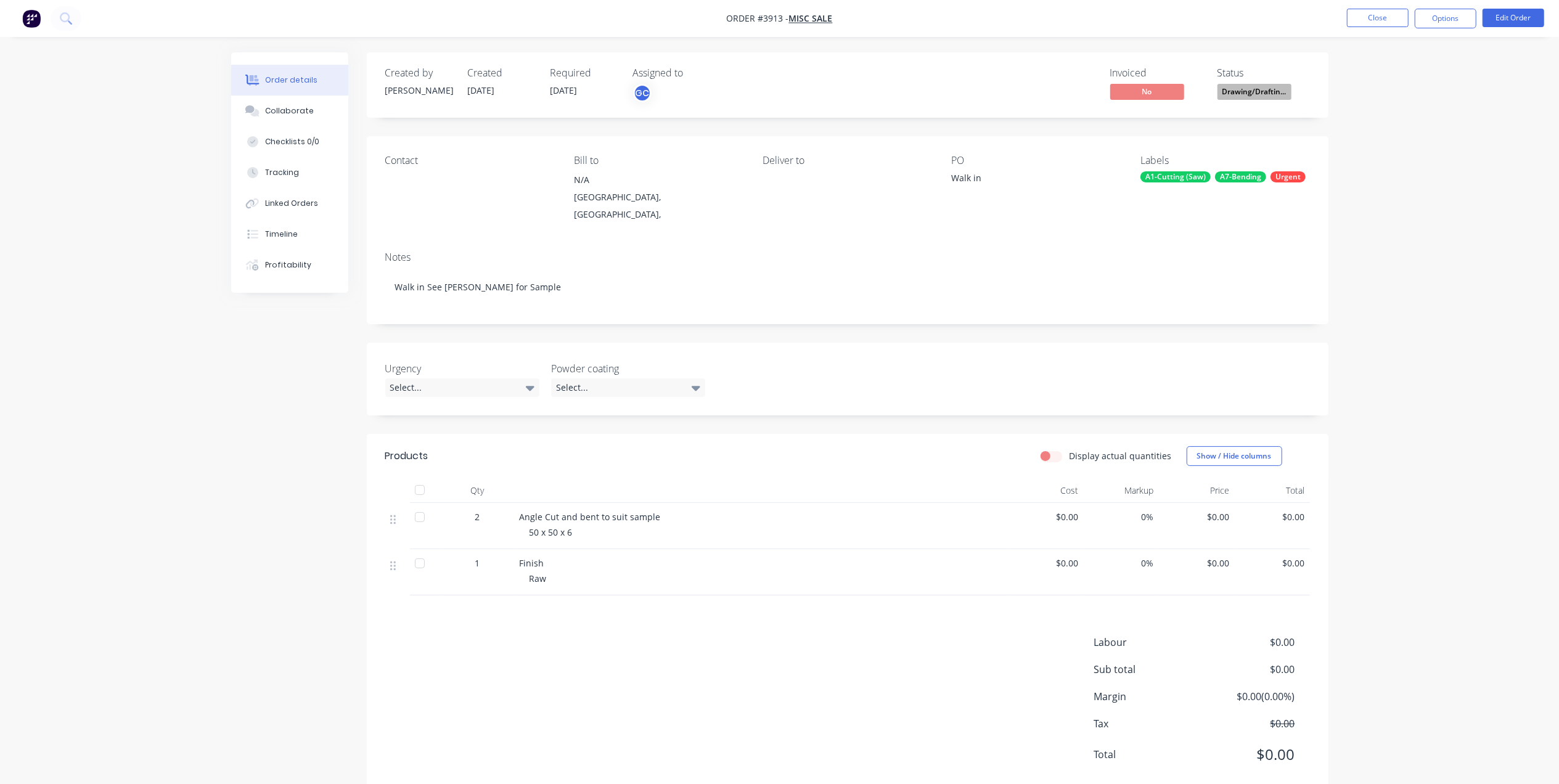
click at [1447, 6] on nav "Order #3913 - Misc Sale Close Options Edit Order" at bounding box center [779, 18] width 1559 height 37
click at [1438, 22] on button "Options" at bounding box center [1445, 18] width 61 height 20
click at [1389, 152] on div "Work Order" at bounding box center [1409, 149] width 114 height 18
click at [1392, 119] on div "Without pricing" at bounding box center [1409, 124] width 114 height 18
click at [1033, 45] on div "Order details Collaborate Checklists 0/0 Tracking Linked Orders Timeline Profit…" at bounding box center [779, 407] width 1559 height 814
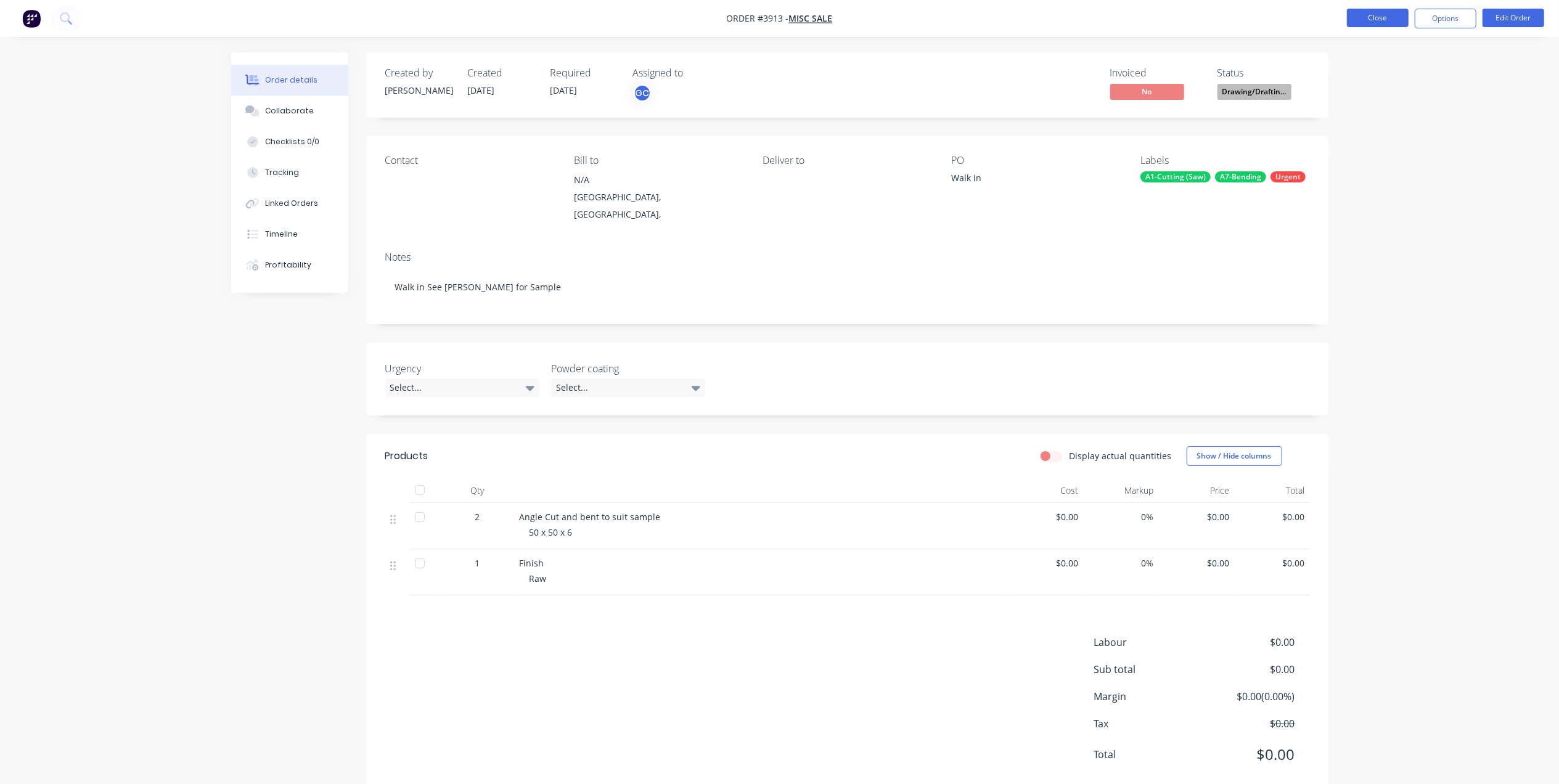
click at [1361, 21] on button "Close" at bounding box center [1378, 17] width 61 height 18
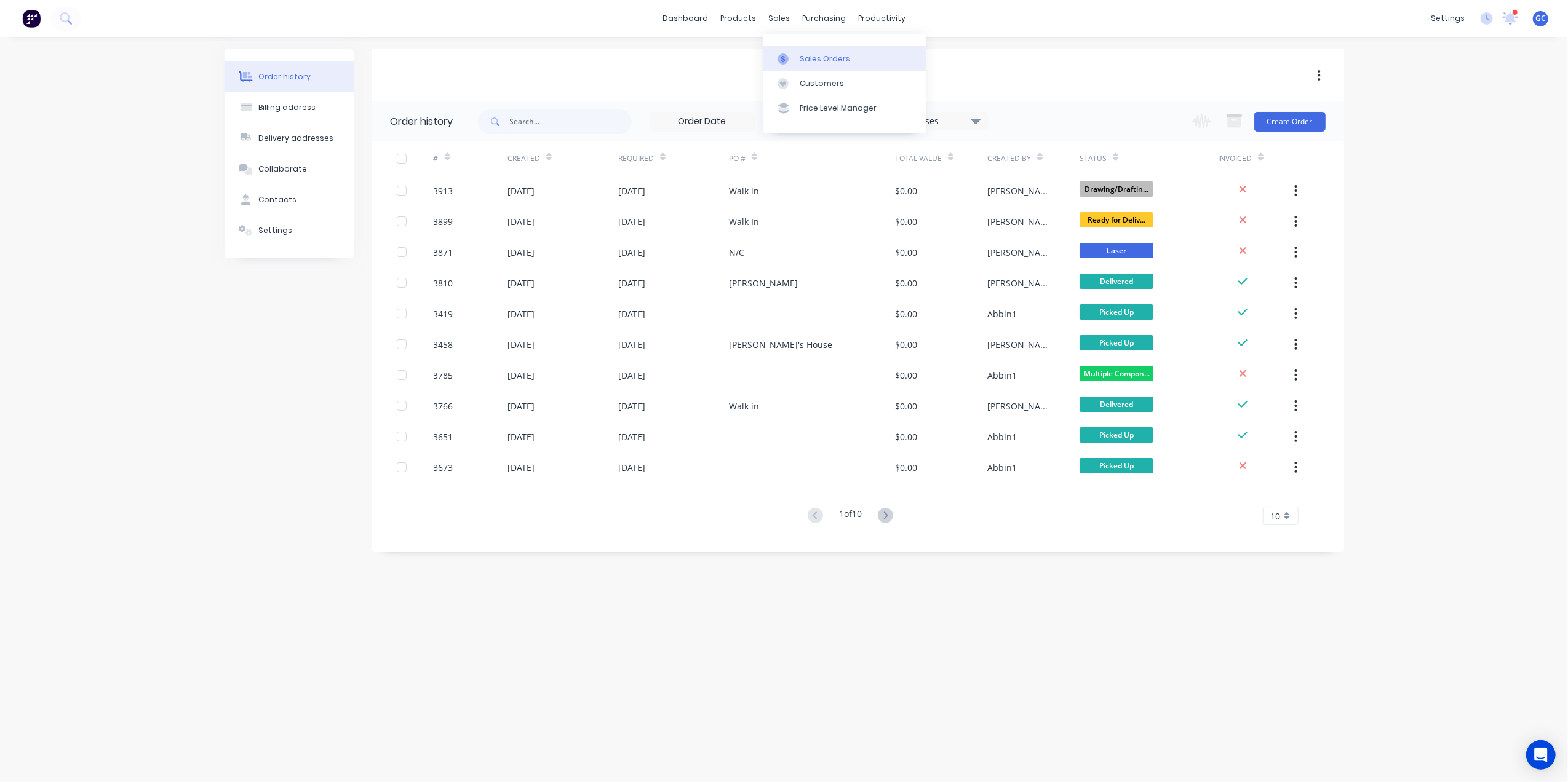
drag, startPoint x: 777, startPoint y: 11, endPoint x: 810, endPoint y: 49, distance: 50.3
click at [777, 11] on div "sales" at bounding box center [779, 18] width 34 height 18
click at [813, 51] on link "Sales Orders" at bounding box center [844, 58] width 163 height 25
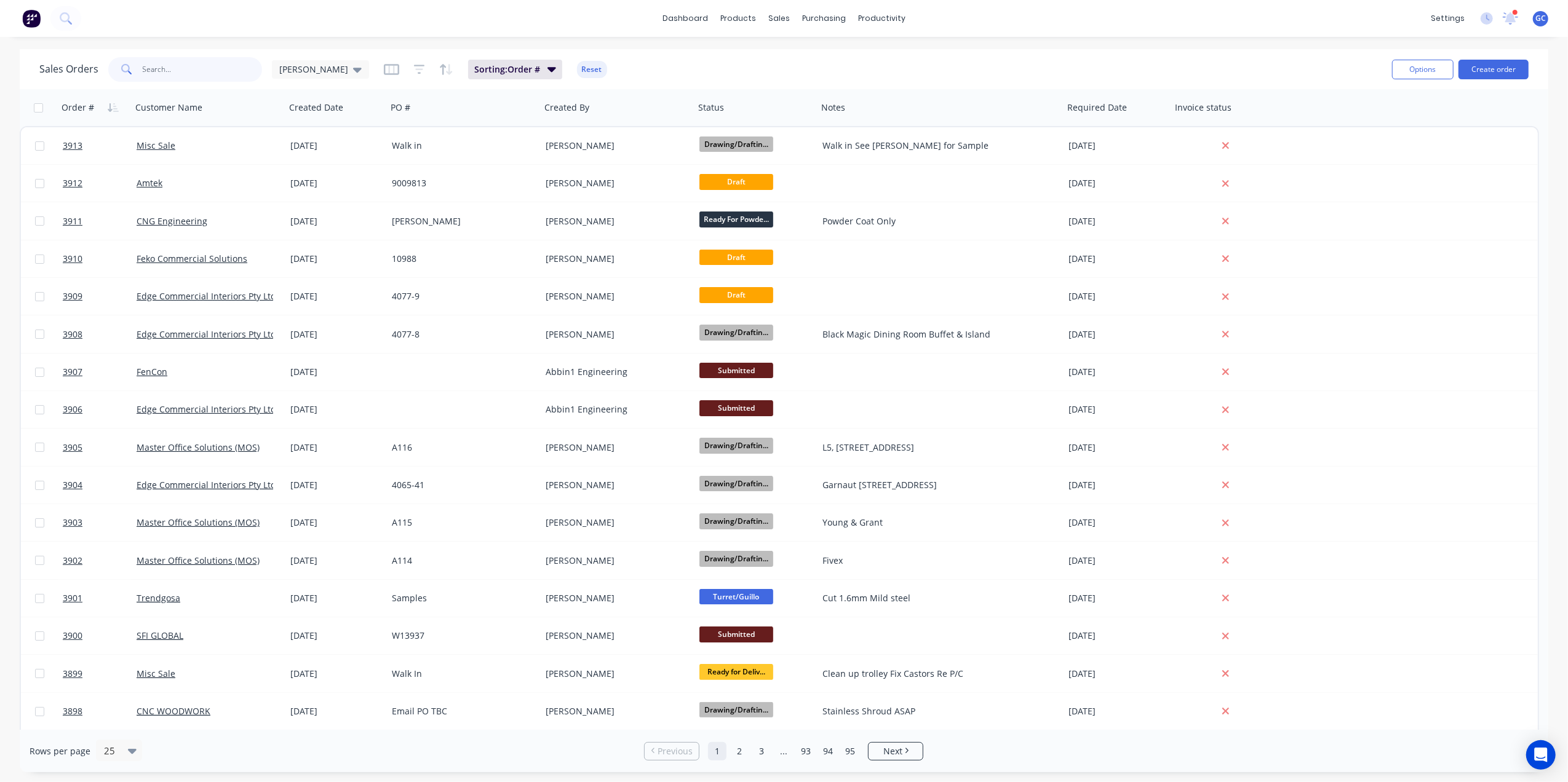
click at [215, 67] on input "text" at bounding box center [203, 70] width 120 height 25
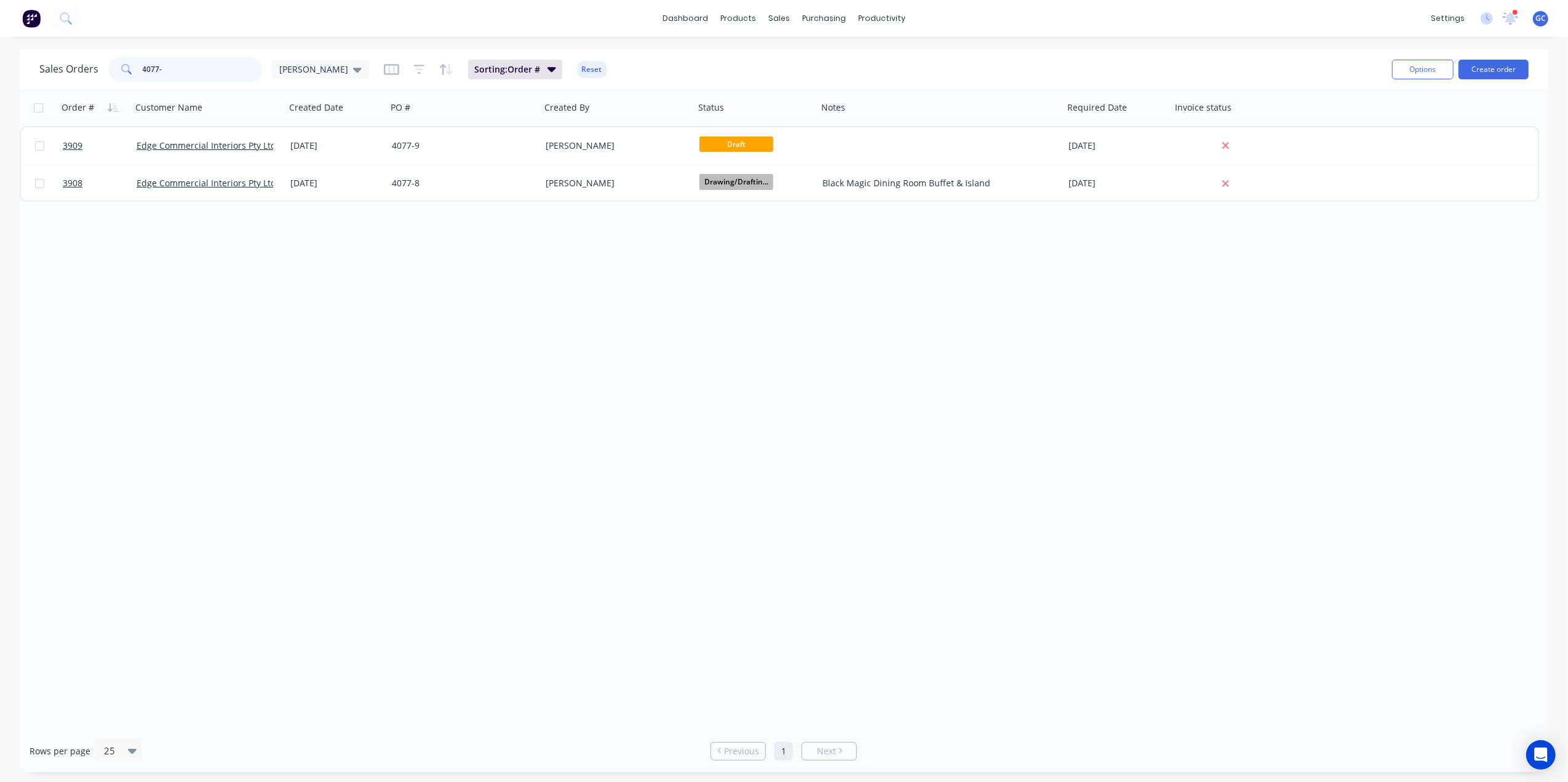
type input "4077-"
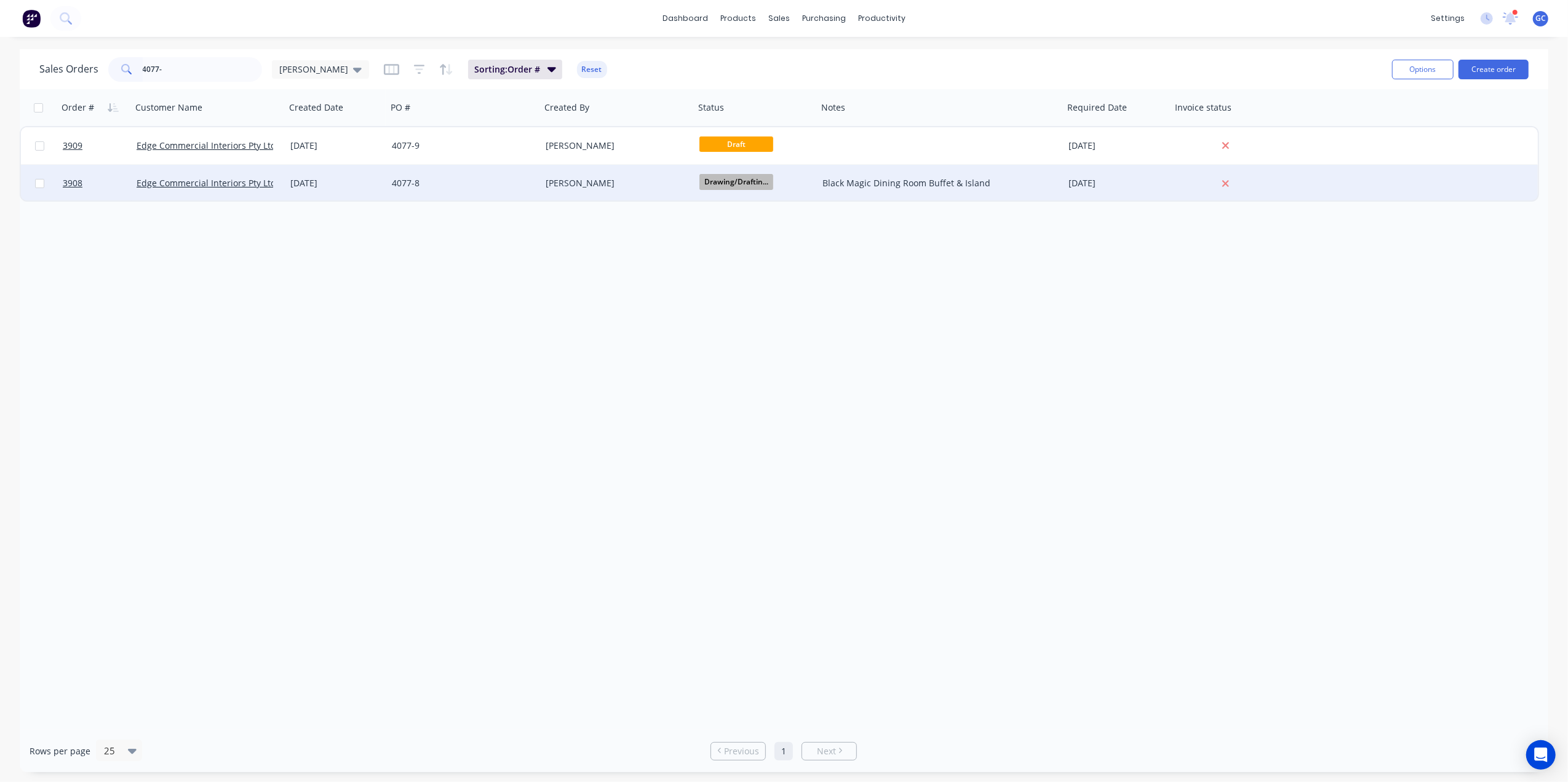
click at [370, 175] on div "[DATE]" at bounding box center [336, 183] width 101 height 37
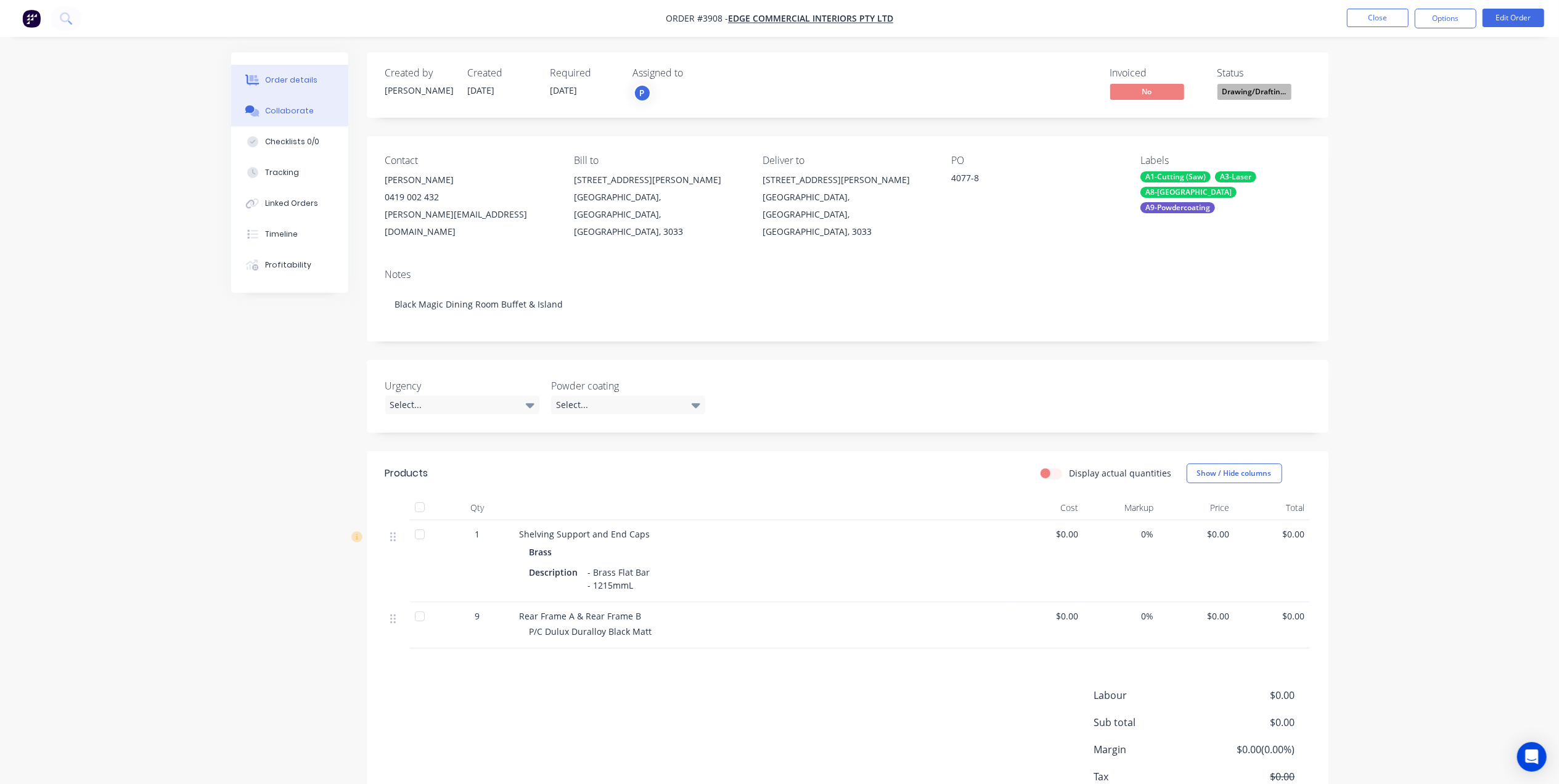
click at [294, 117] on button "Collaborate" at bounding box center [290, 111] width 117 height 31
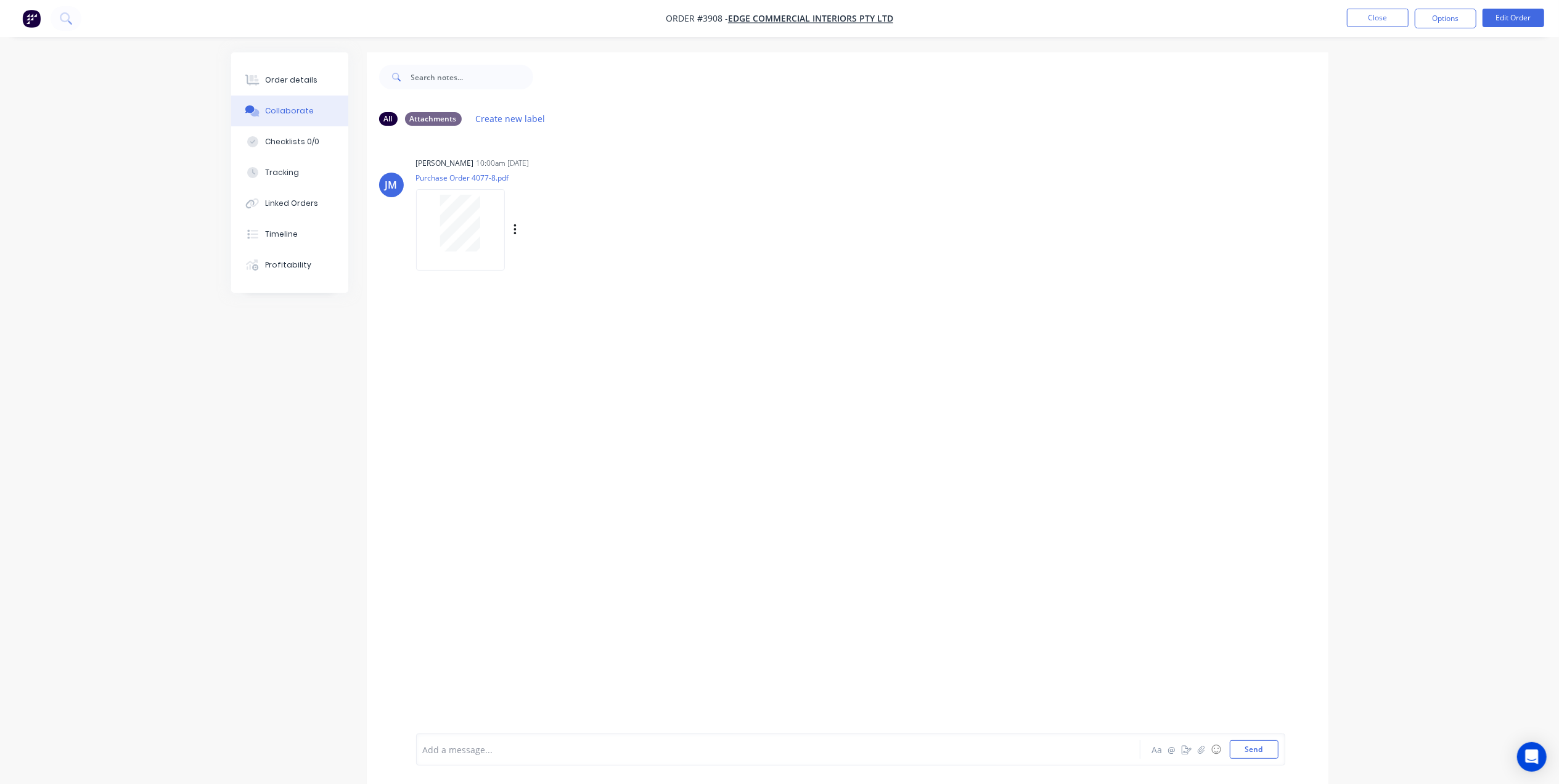
click at [767, 299] on div "JM Joe Muscari 10:00am 08/09/25 Purchase Order 4077-8.pdf Labels Download Delete" at bounding box center [848, 434] width 962 height 597
click at [308, 79] on div "Order details" at bounding box center [291, 80] width 52 height 11
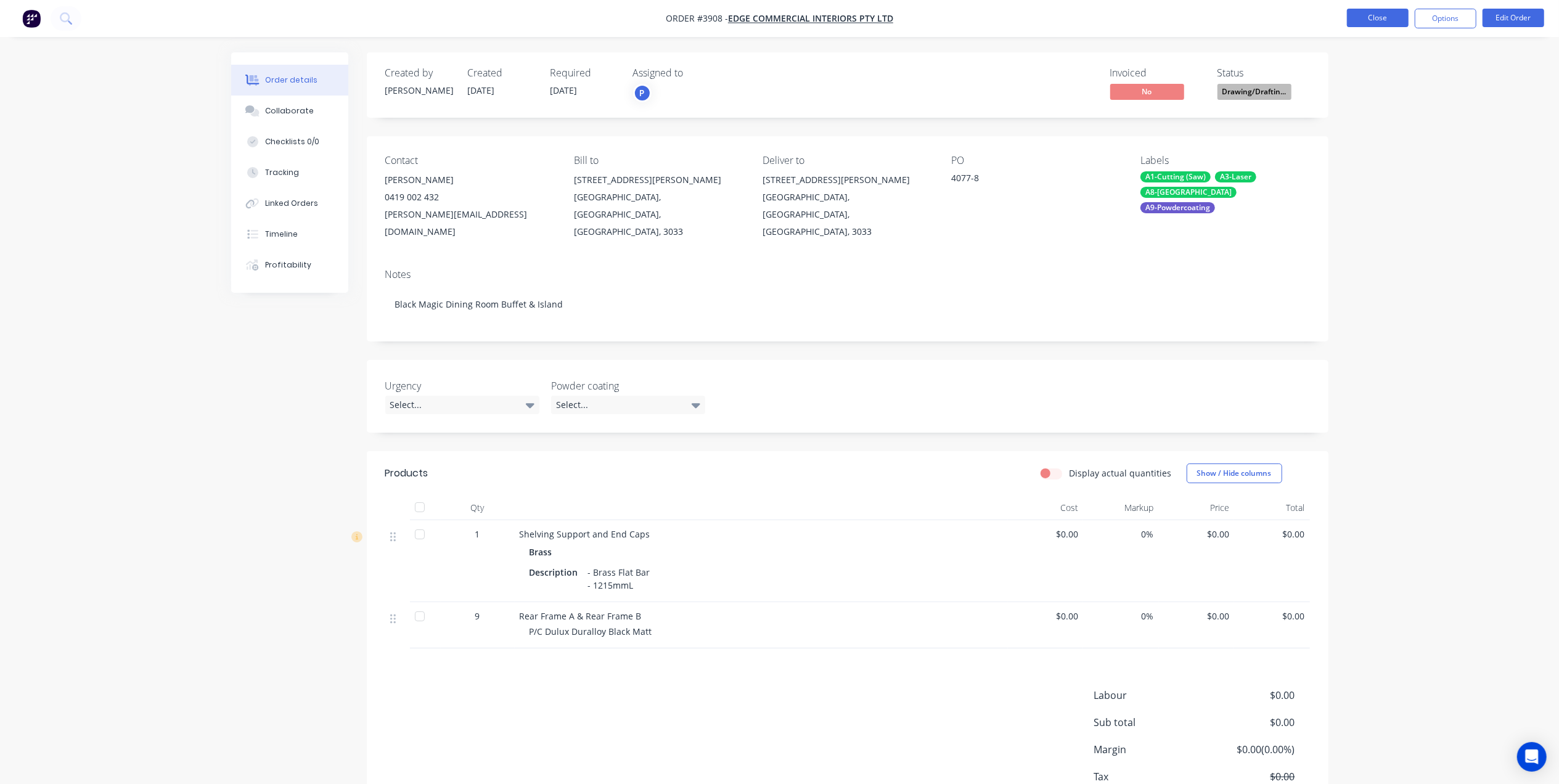
click at [1378, 20] on button "Close" at bounding box center [1378, 17] width 61 height 18
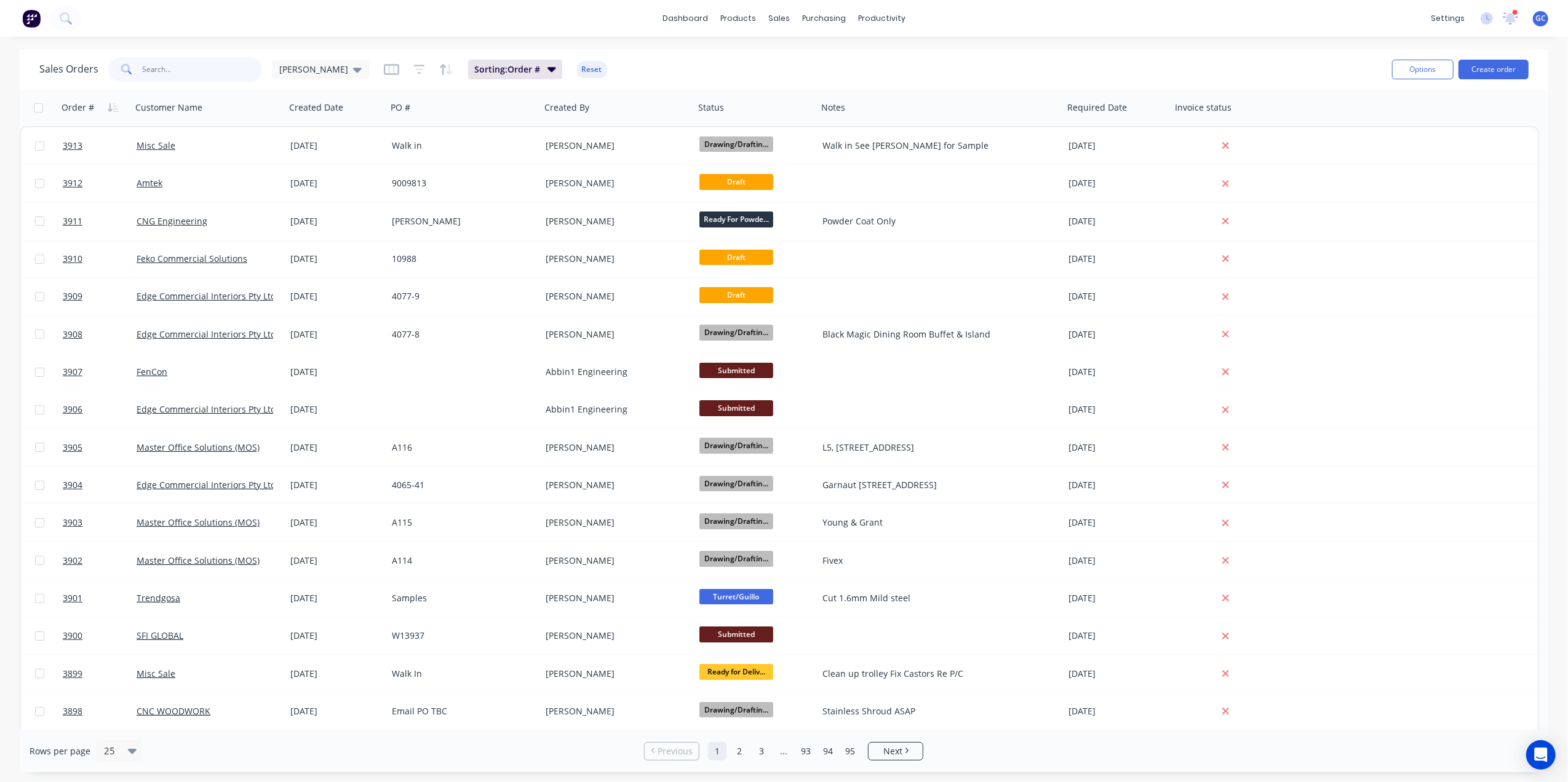
click at [226, 70] on input "text" at bounding box center [203, 70] width 120 height 25
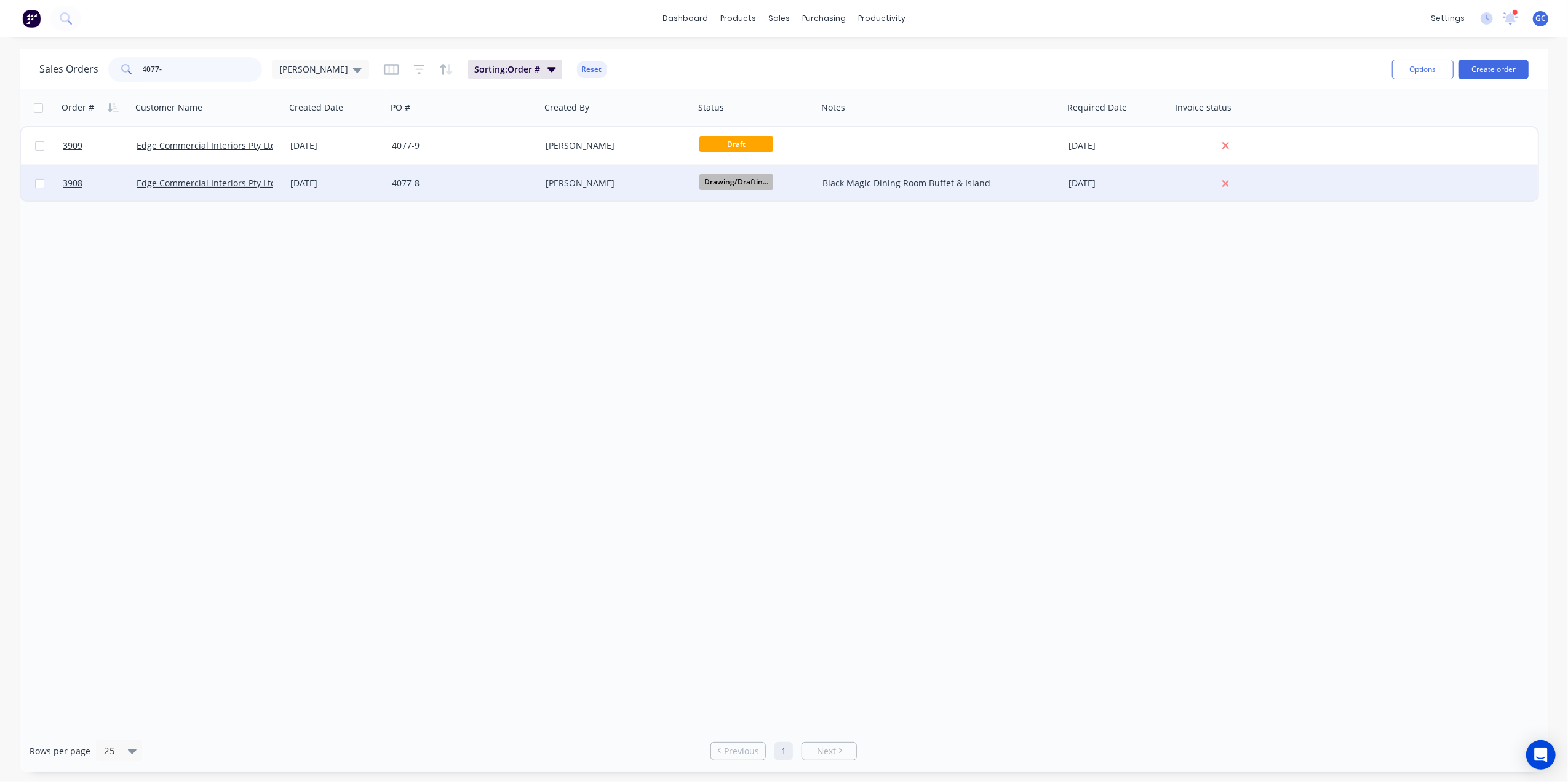
type input "4077-"
click at [470, 191] on div "4077-8" at bounding box center [463, 183] width 154 height 37
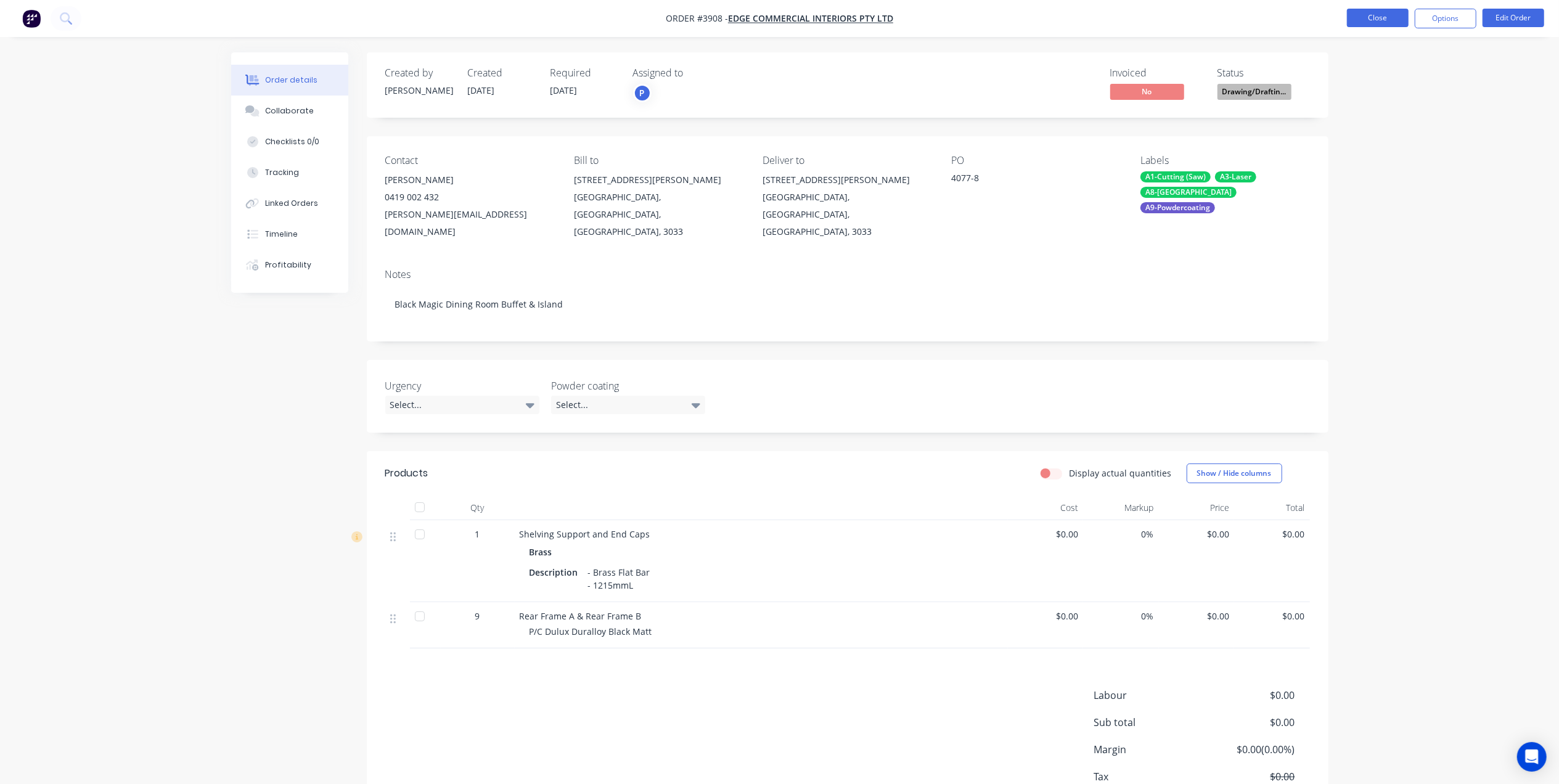
click at [1398, 13] on button "Close" at bounding box center [1378, 17] width 61 height 18
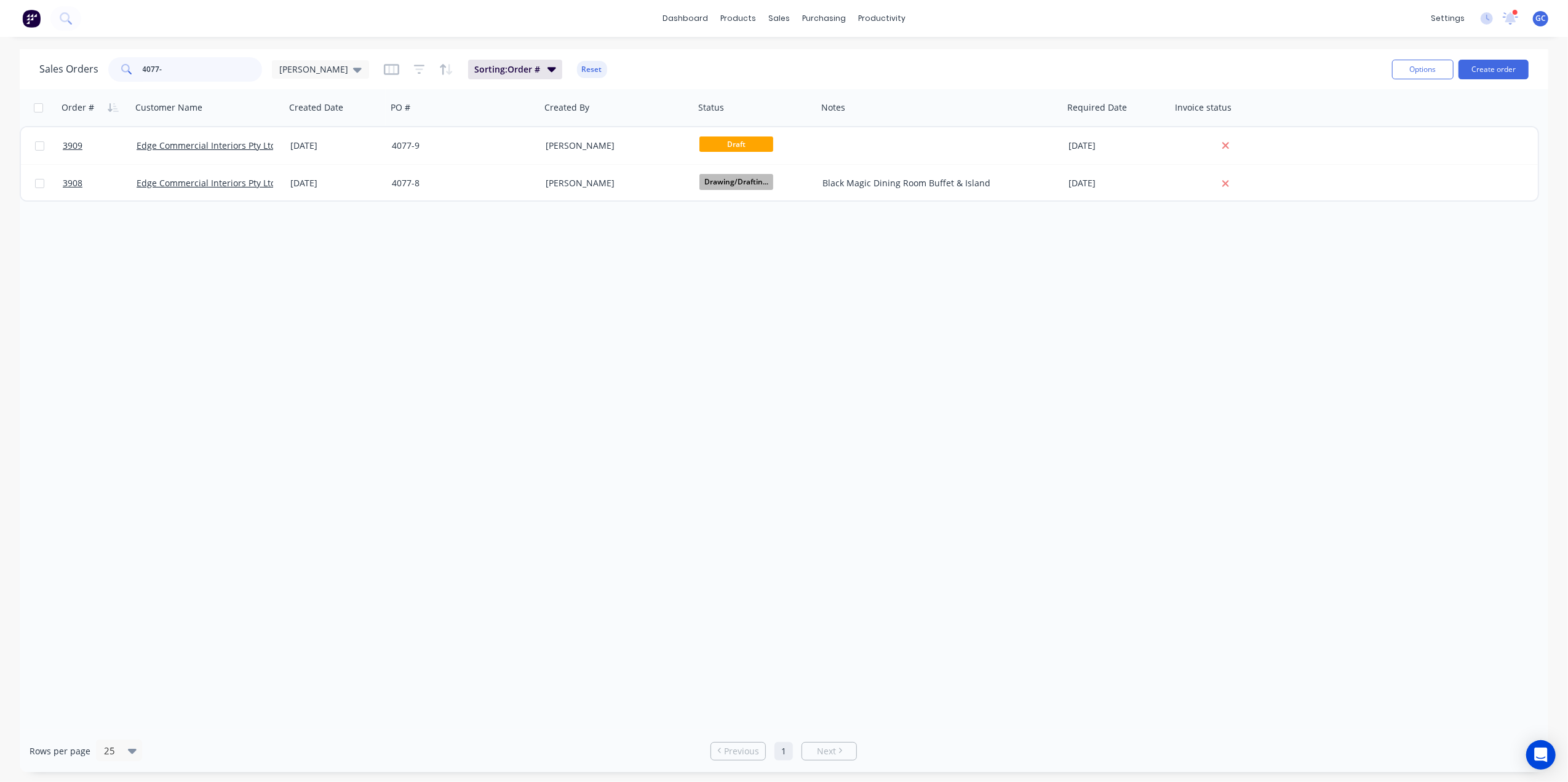
drag, startPoint x: 181, startPoint y: 64, endPoint x: 0, endPoint y: 63, distance: 181.0
click at [0, 63] on html "dashboard products sales purchasing productivity dashboard products Product Cat…" at bounding box center [784, 391] width 1568 height 782
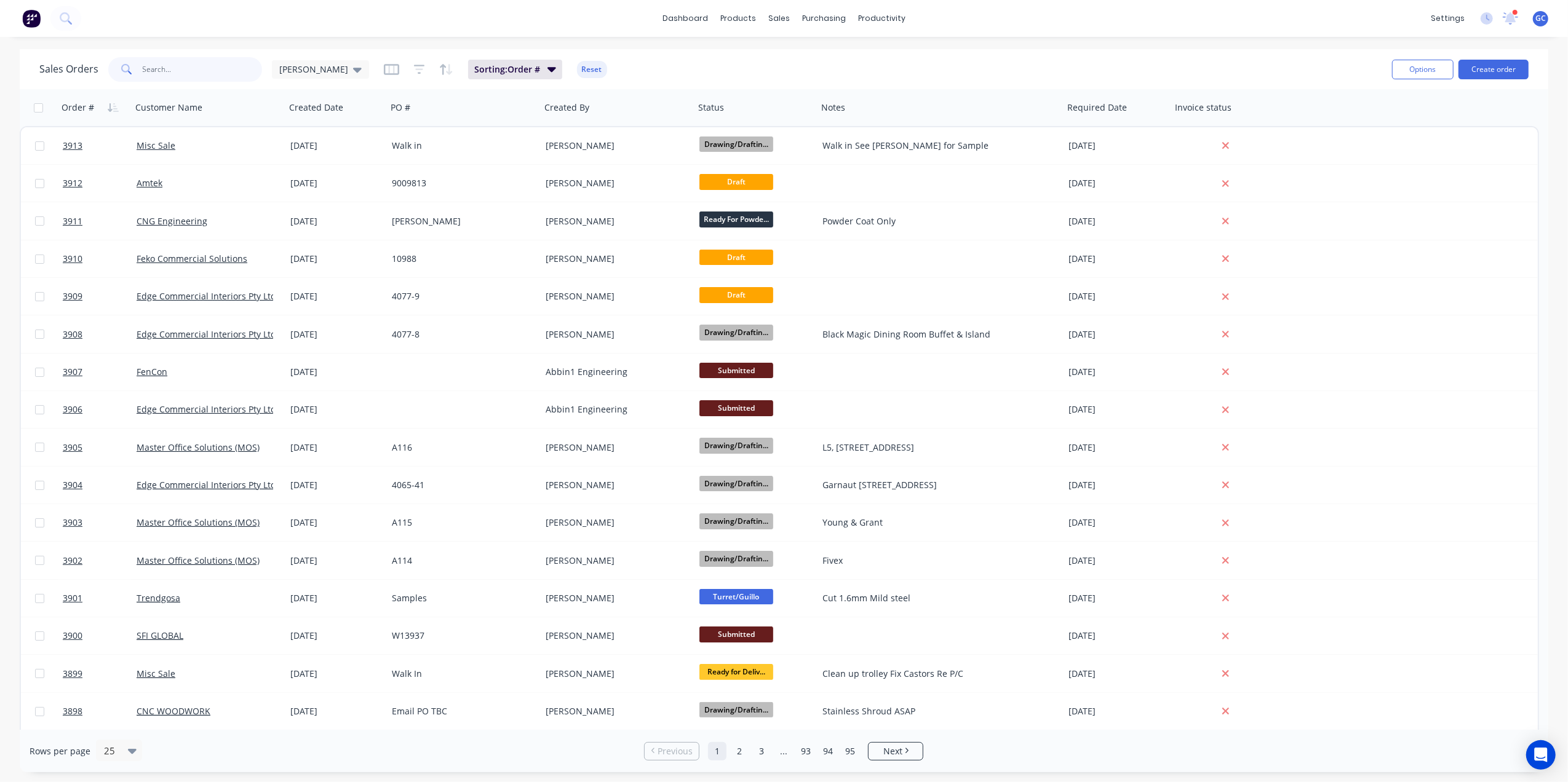
click at [208, 80] on input "text" at bounding box center [203, 70] width 120 height 25
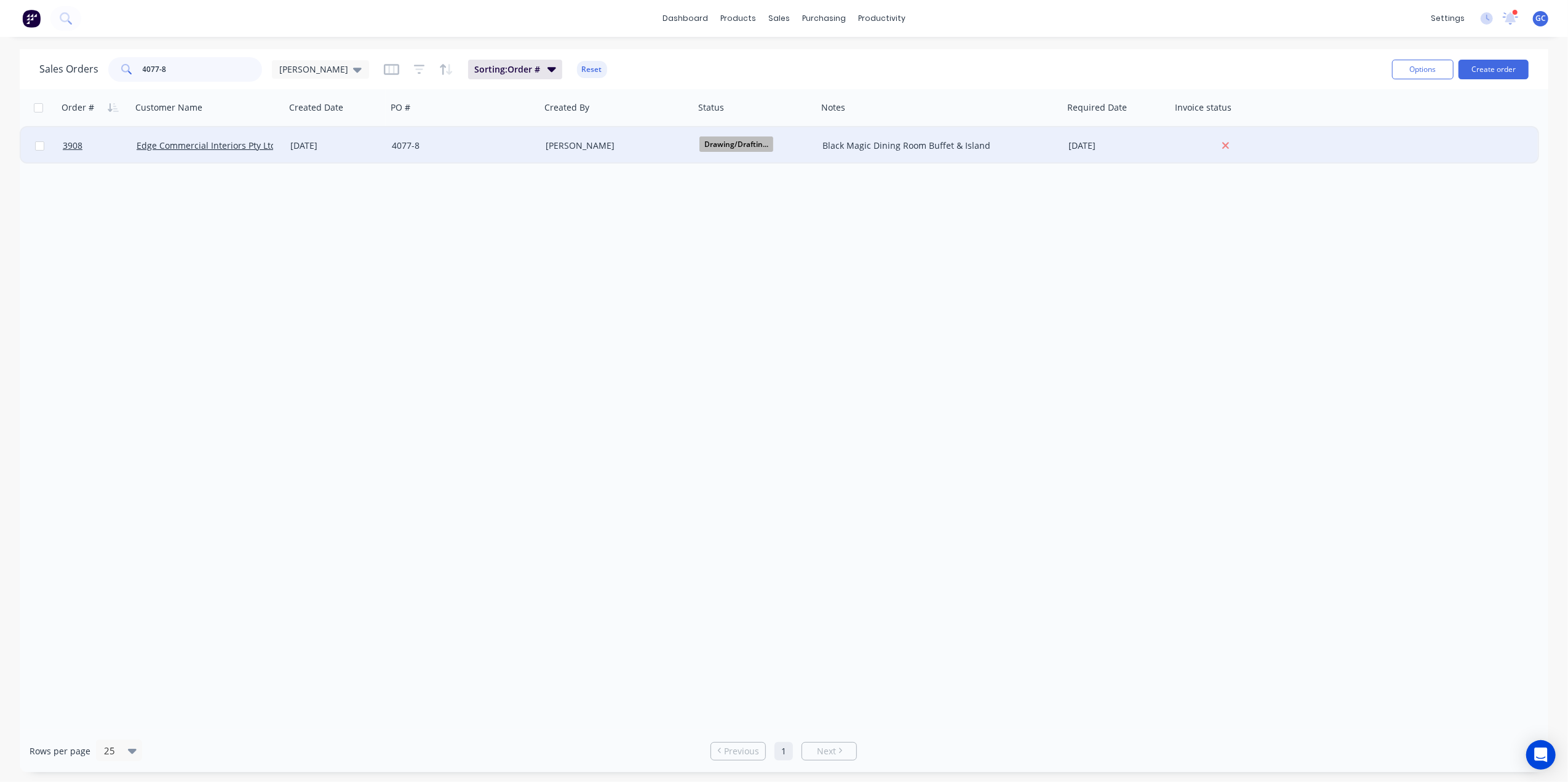
type input "4077-8"
click at [482, 154] on div "4077-8" at bounding box center [463, 145] width 154 height 37
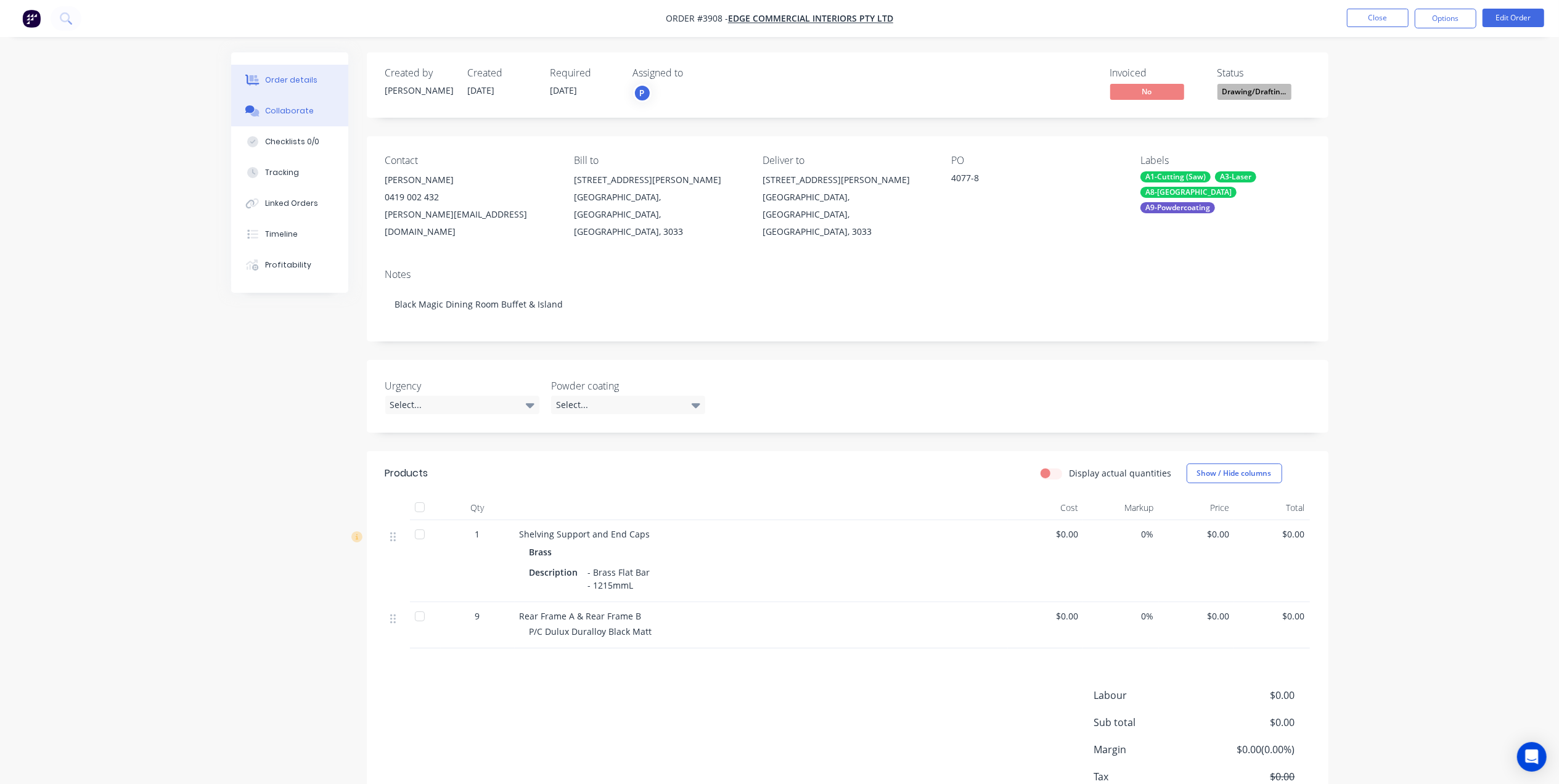
click at [309, 111] on div "Collaborate" at bounding box center [289, 111] width 49 height 11
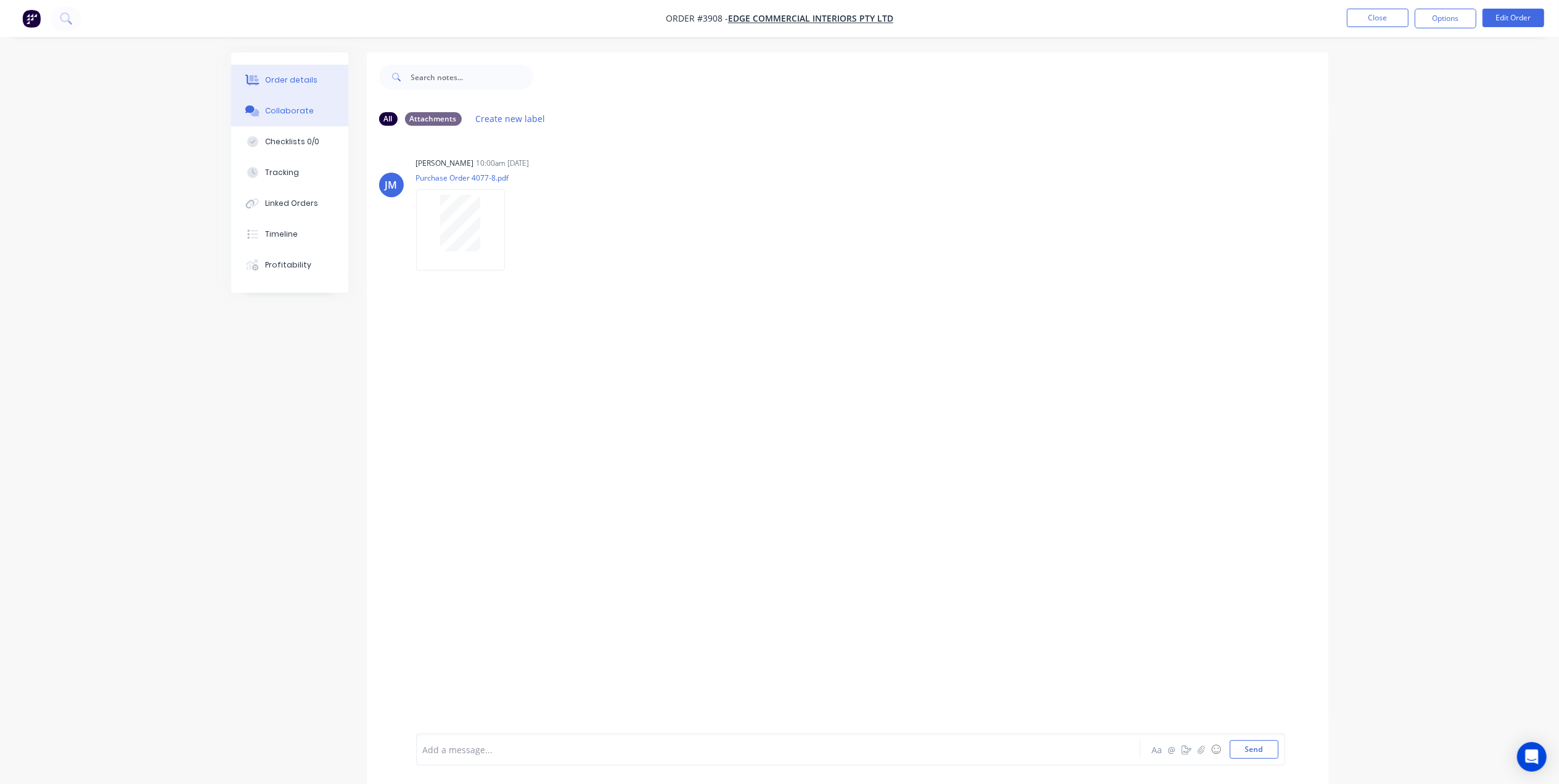
click at [316, 71] on button "Order details" at bounding box center [290, 80] width 117 height 31
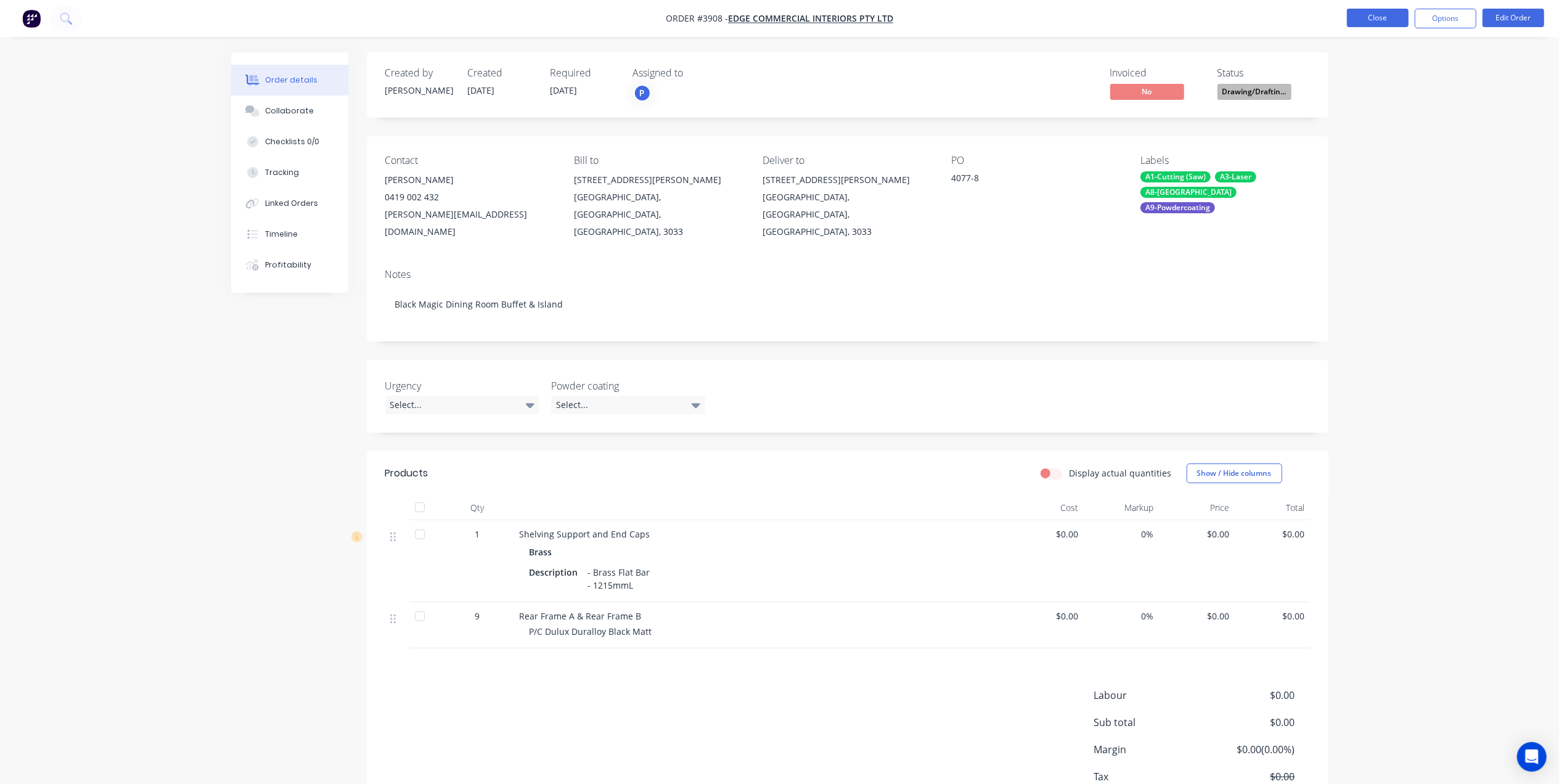
click at [1359, 17] on button "Close" at bounding box center [1378, 17] width 61 height 18
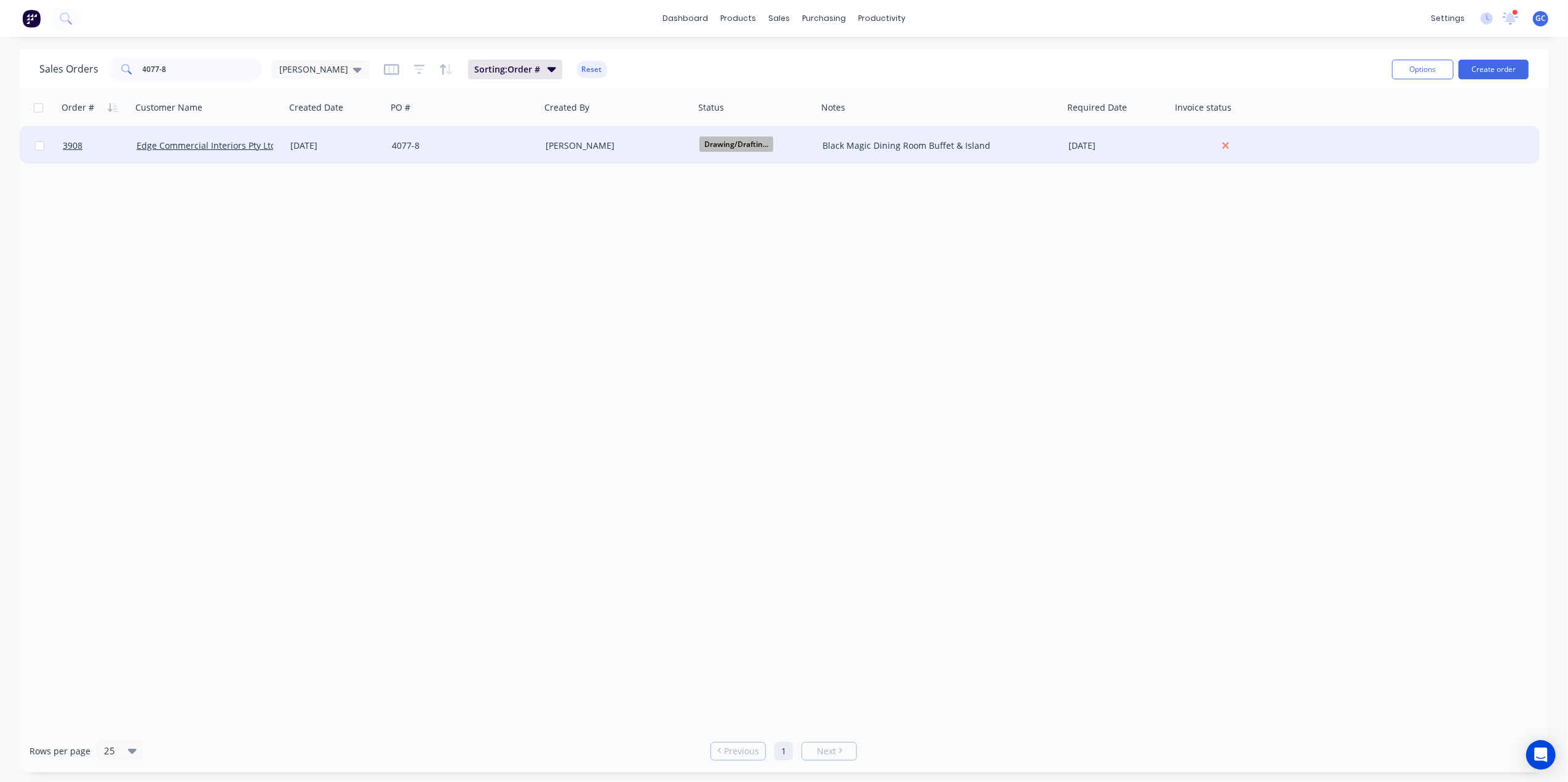
click at [572, 140] on div "[PERSON_NAME]" at bounding box center [614, 145] width 136 height 12
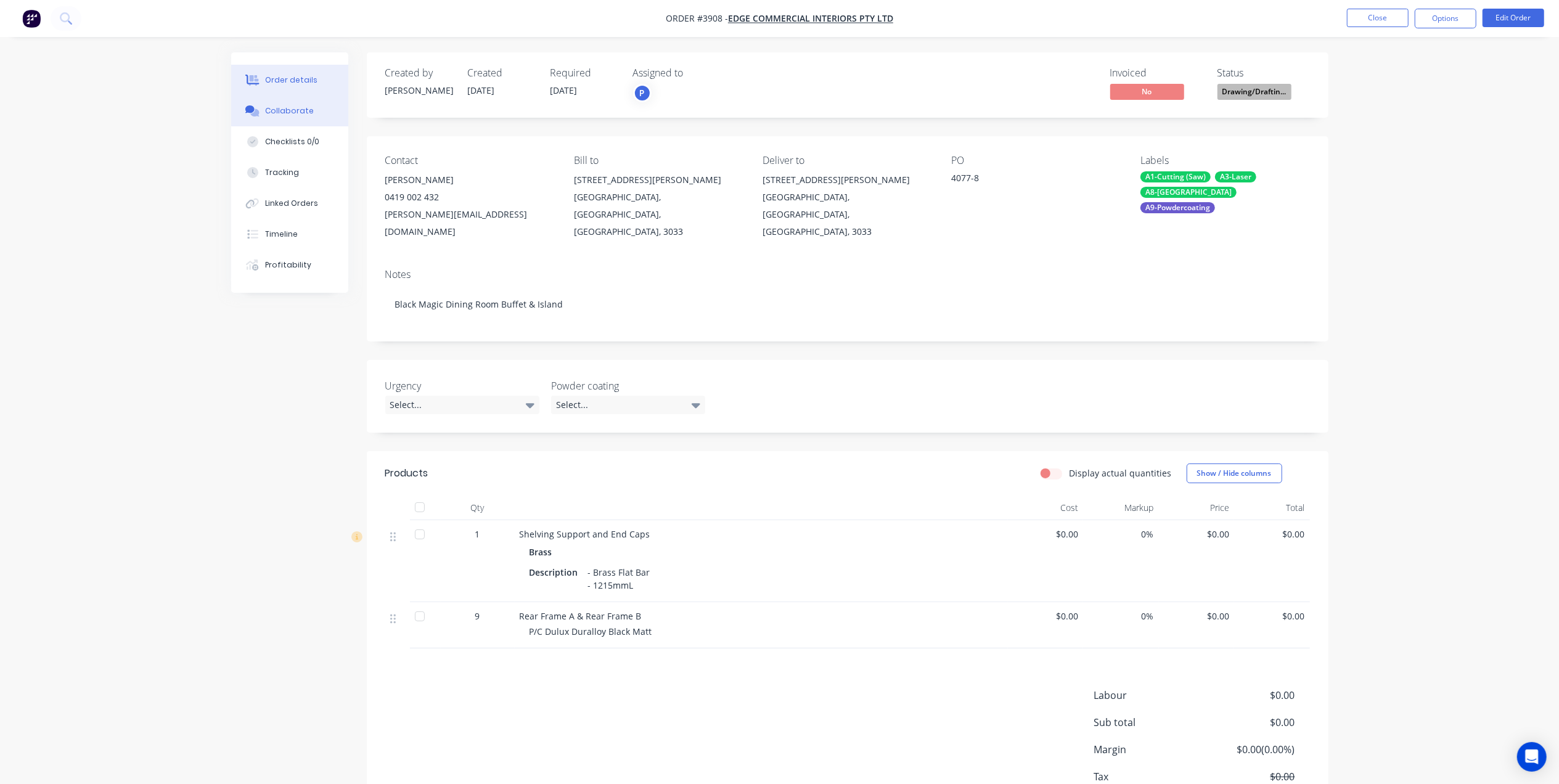
click at [286, 109] on div "Collaborate" at bounding box center [289, 111] width 49 height 11
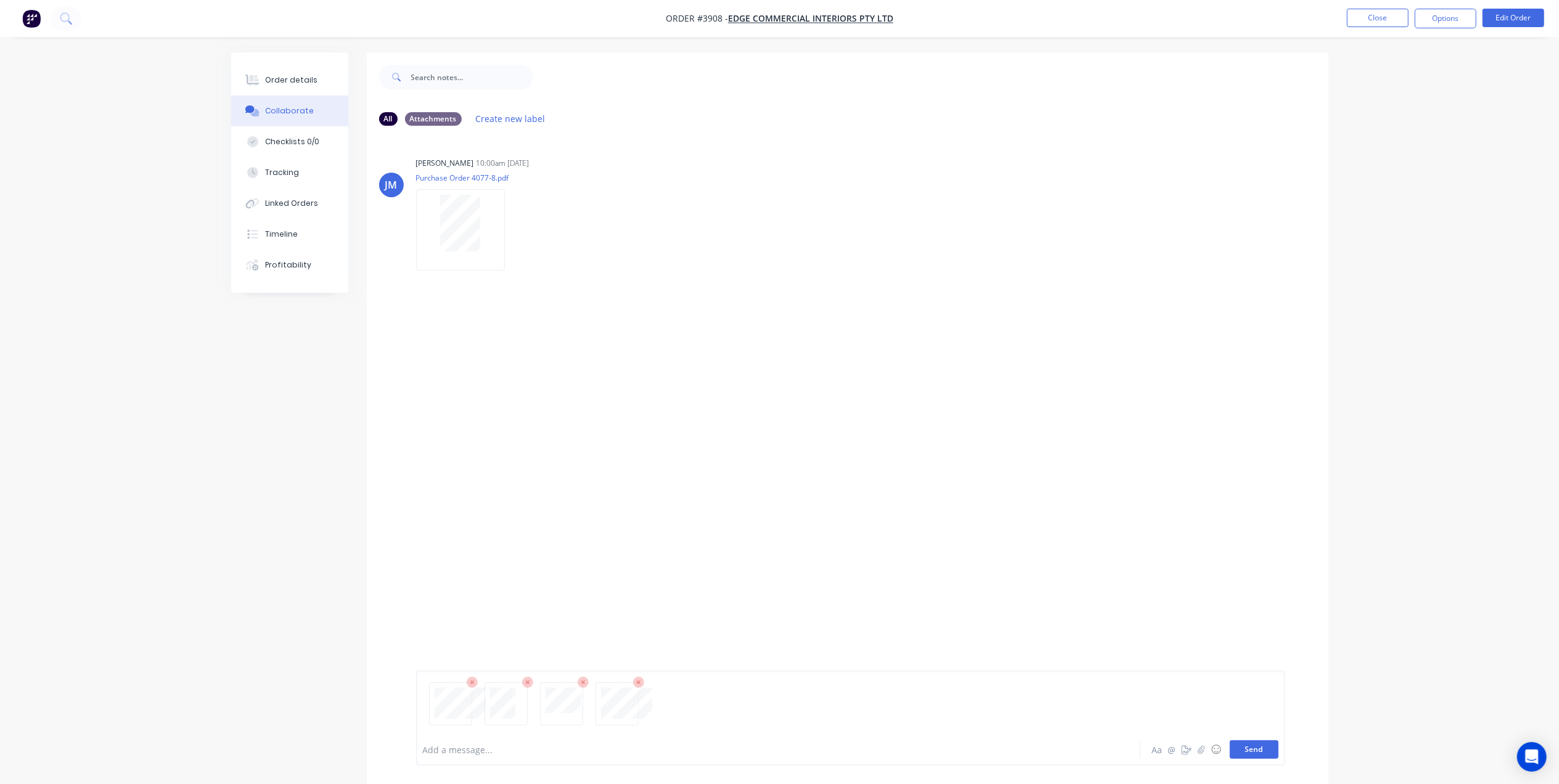
click at [1259, 750] on button "Send" at bounding box center [1254, 749] width 49 height 18
